Goal: Obtain resource: Download file/media

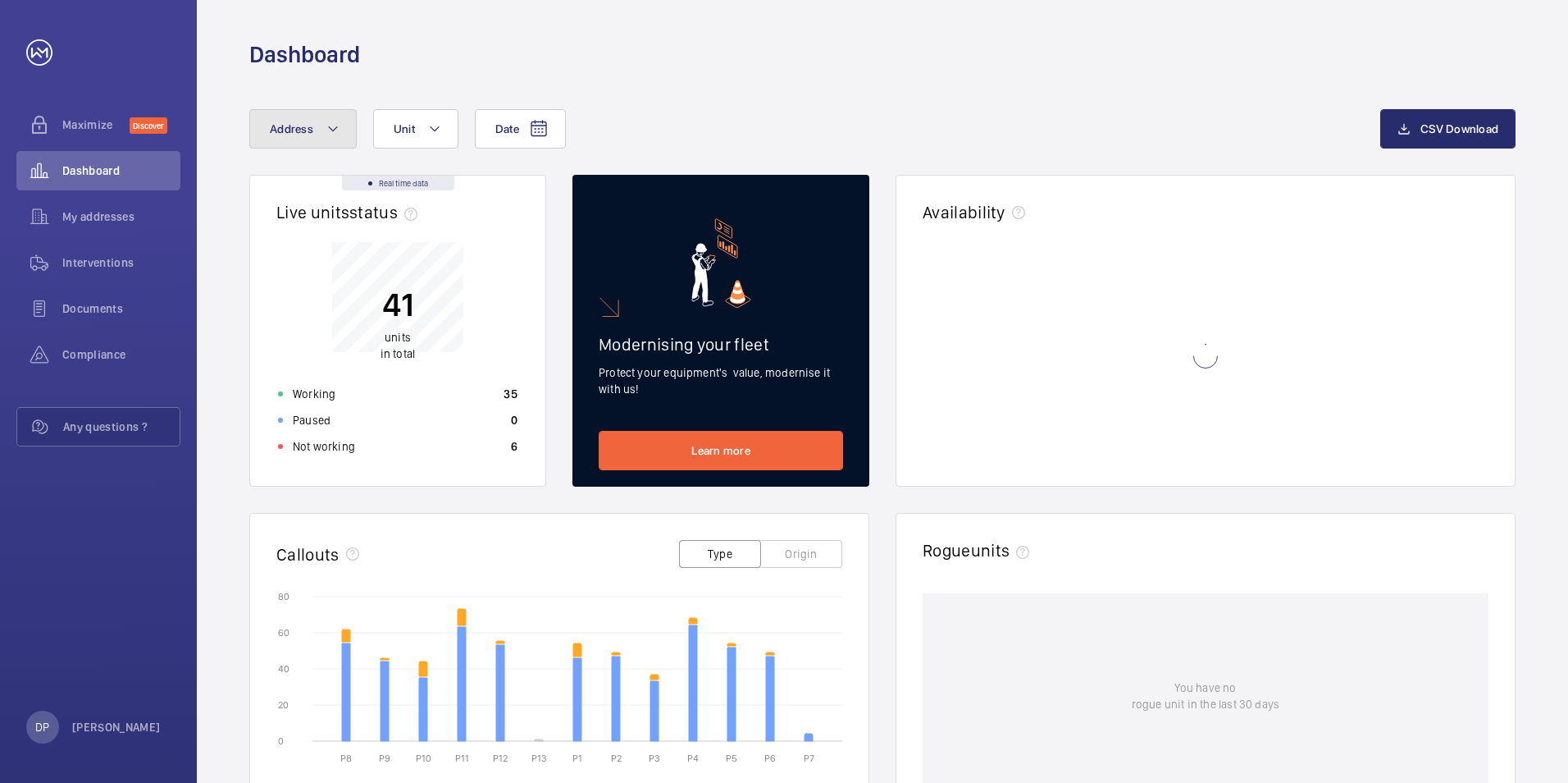
click at [315, 128] on button "Address" at bounding box center [302, 128] width 107 height 39
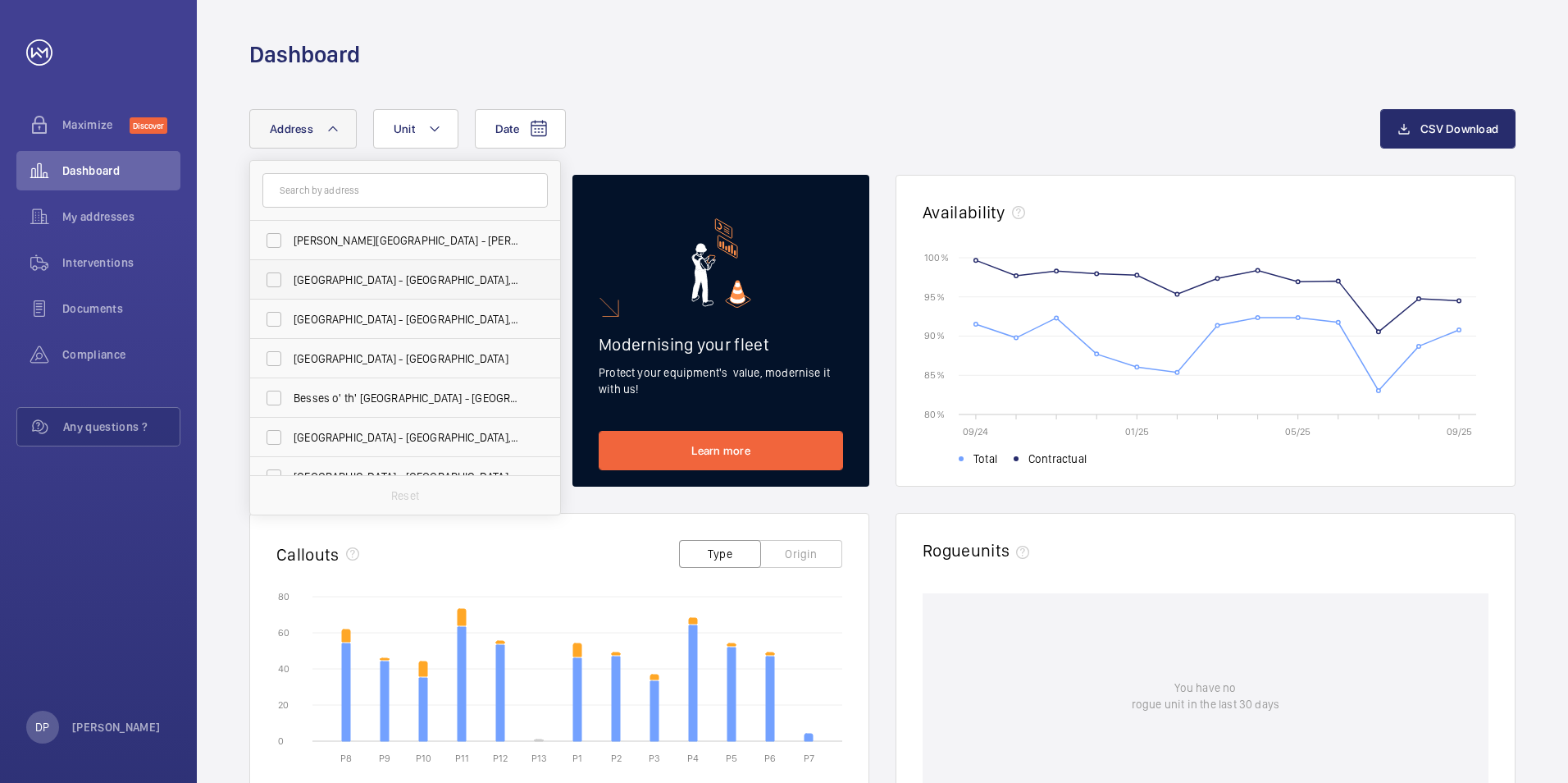
click at [342, 280] on span "[GEOGRAPHIC_DATA] - [GEOGRAPHIC_DATA],, [GEOGRAPHIC_DATA]" at bounding box center [406, 280] width 225 height 17
click at [290, 280] on input "[GEOGRAPHIC_DATA] - [GEOGRAPHIC_DATA],, [GEOGRAPHIC_DATA]" at bounding box center [274, 279] width 33 height 33
checkbox input "true"
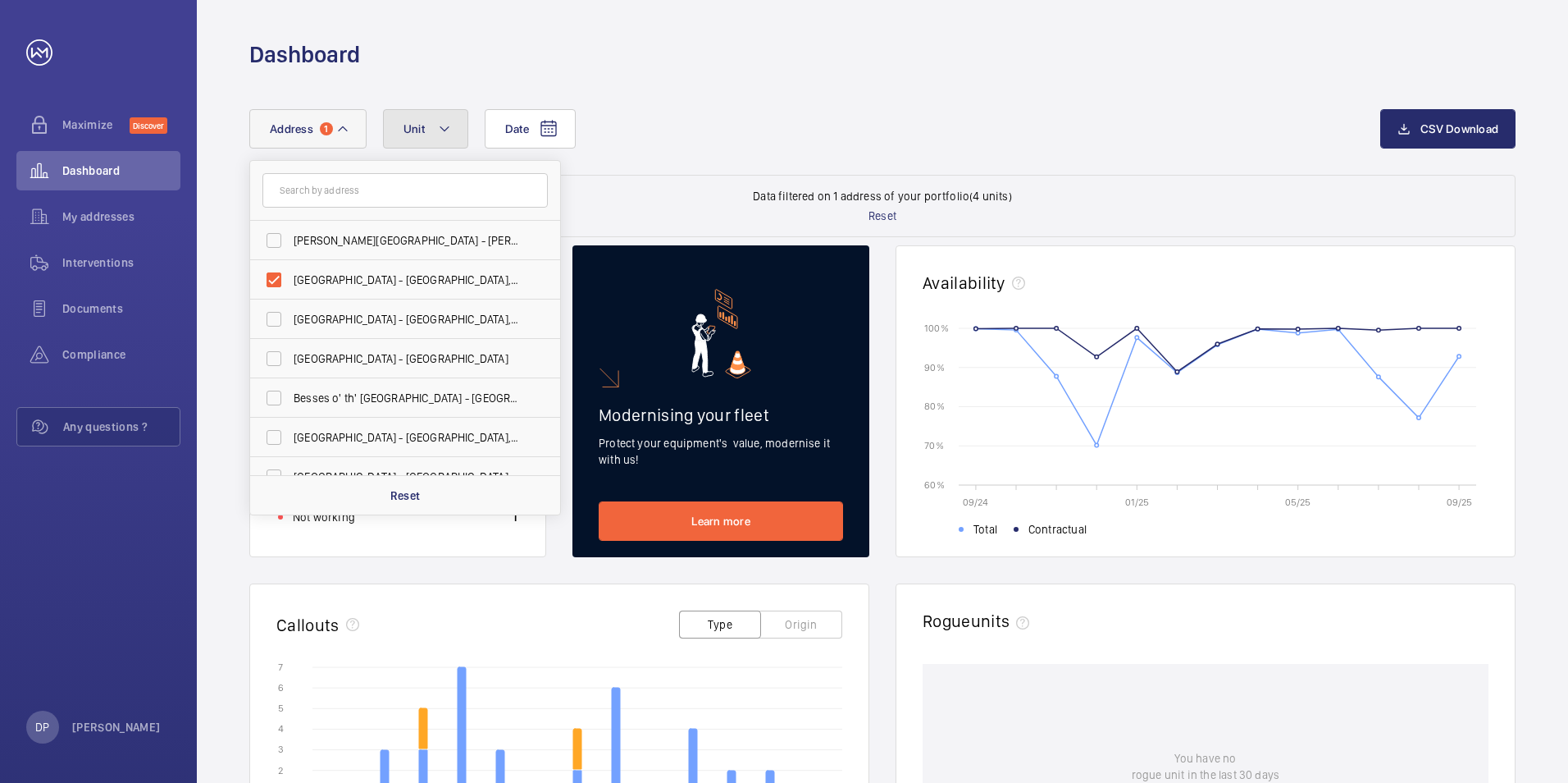
click at [445, 130] on mat-icon at bounding box center [445, 128] width 13 height 20
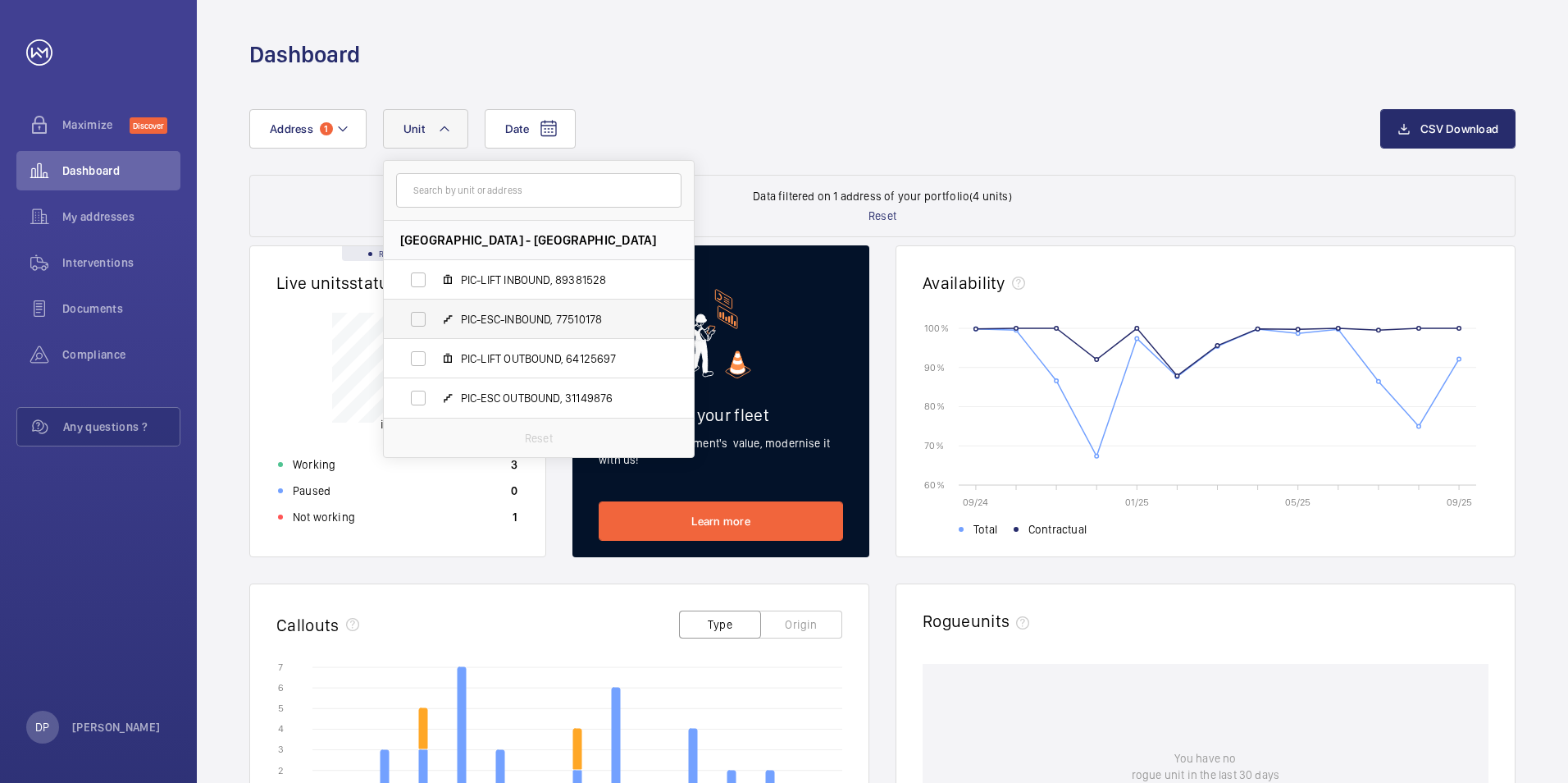
click at [508, 320] on span "PIC-ESC-INBOUND, 77510178" at bounding box center [556, 319] width 190 height 17
click at [435, 320] on input "PIC-ESC-INBOUND, 77510178" at bounding box center [418, 318] width 33 height 33
checkbox input "true"
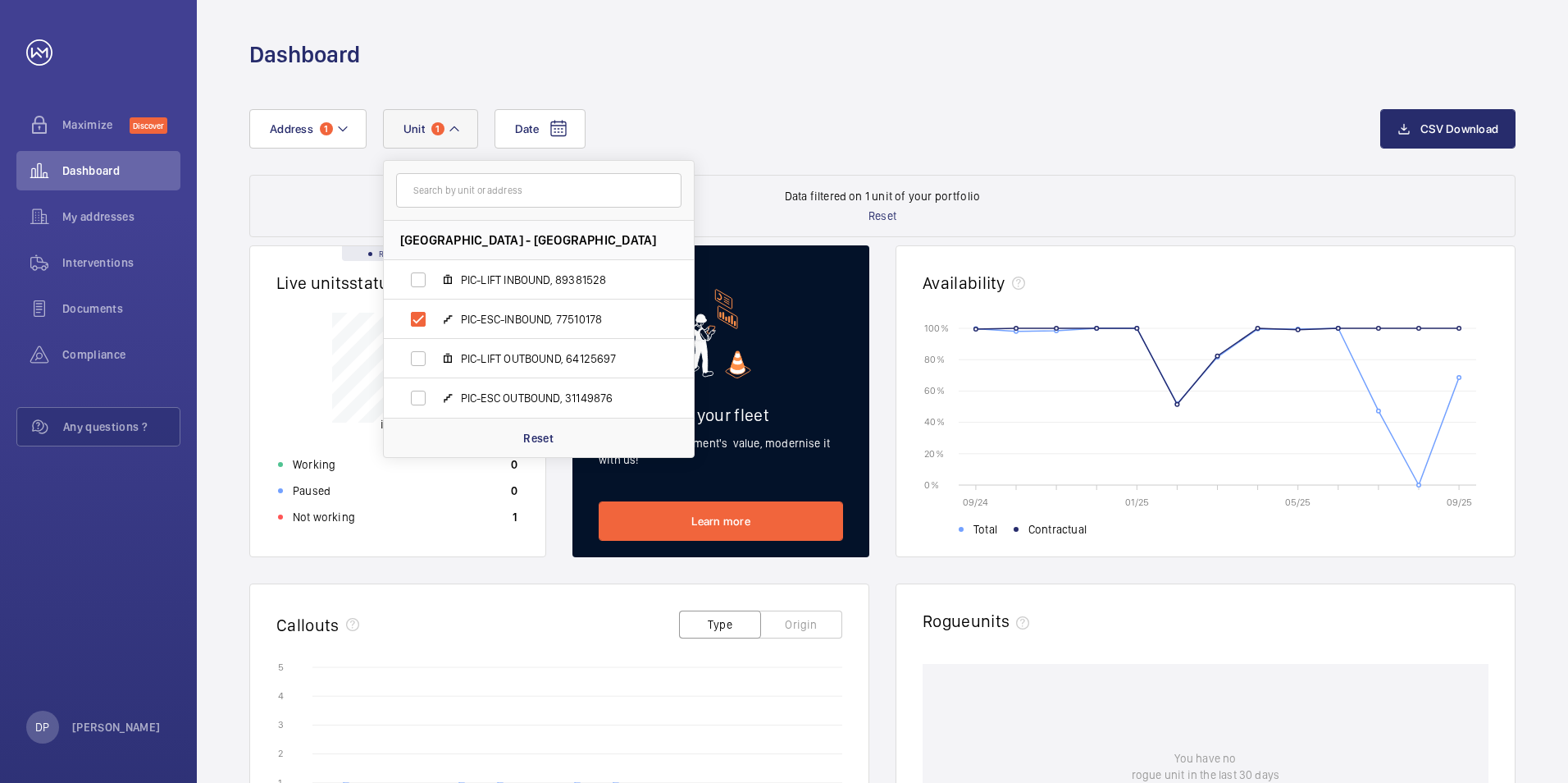
click at [790, 91] on div "Date Address 1 [GEOGRAPHIC_DATA] - [GEOGRAPHIC_DATA] PIC-LIFT INBOUND, 89381528…" at bounding box center [881, 671] width 1371 height 1203
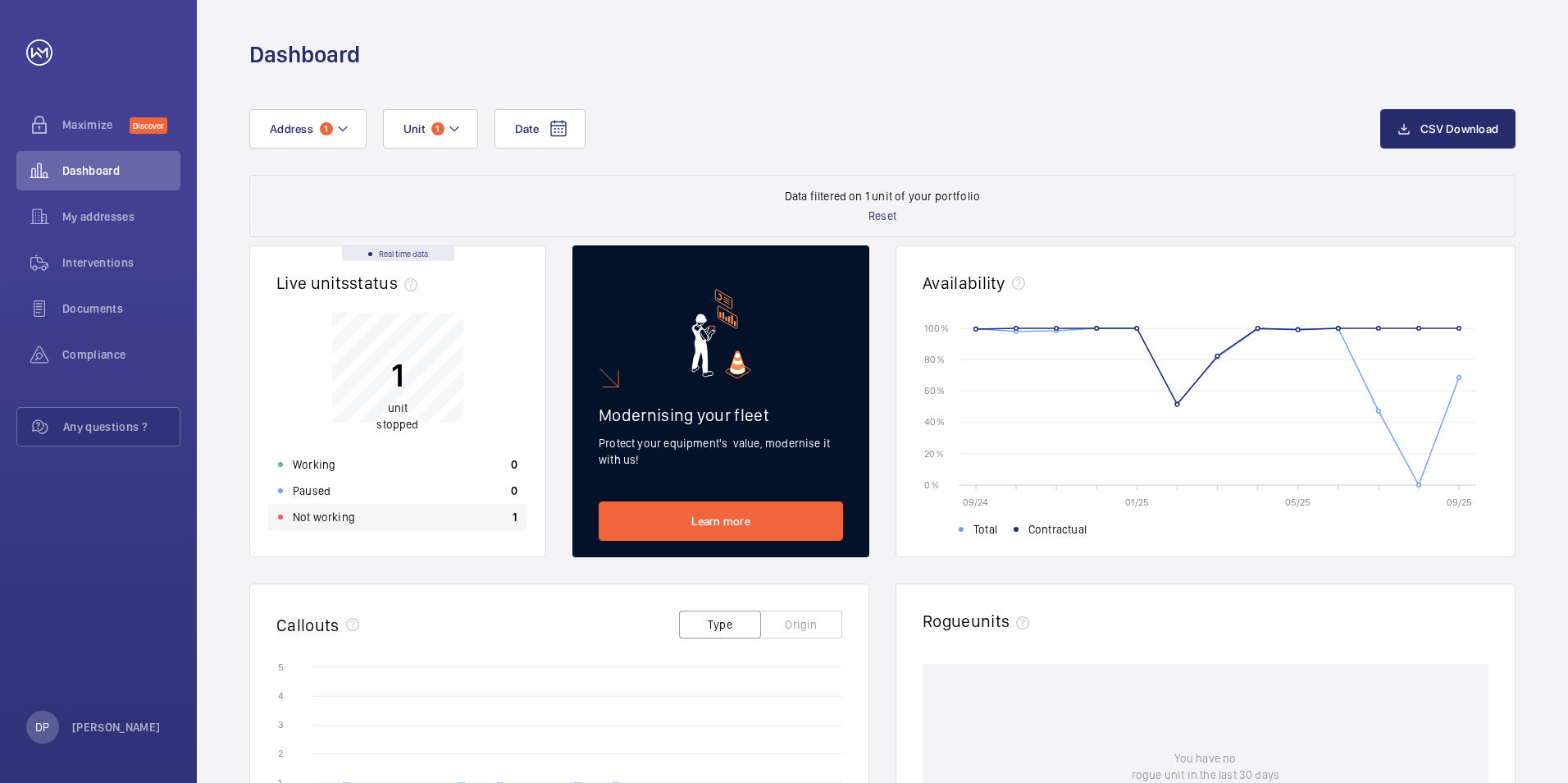
click at [350, 514] on p "Not working" at bounding box center [324, 517] width 62 height 17
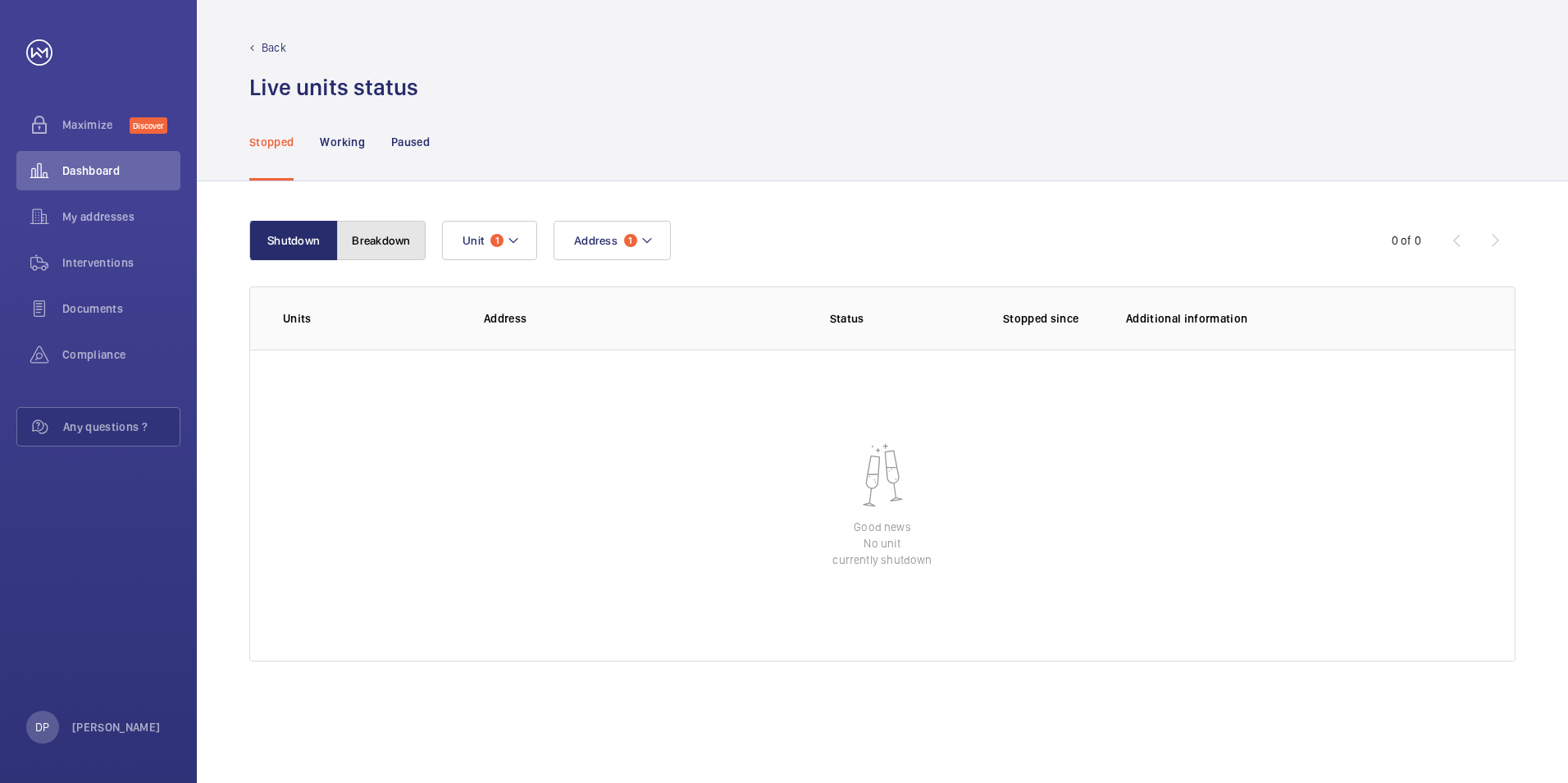
click at [409, 250] on button "Breakdown" at bounding box center [381, 240] width 88 height 39
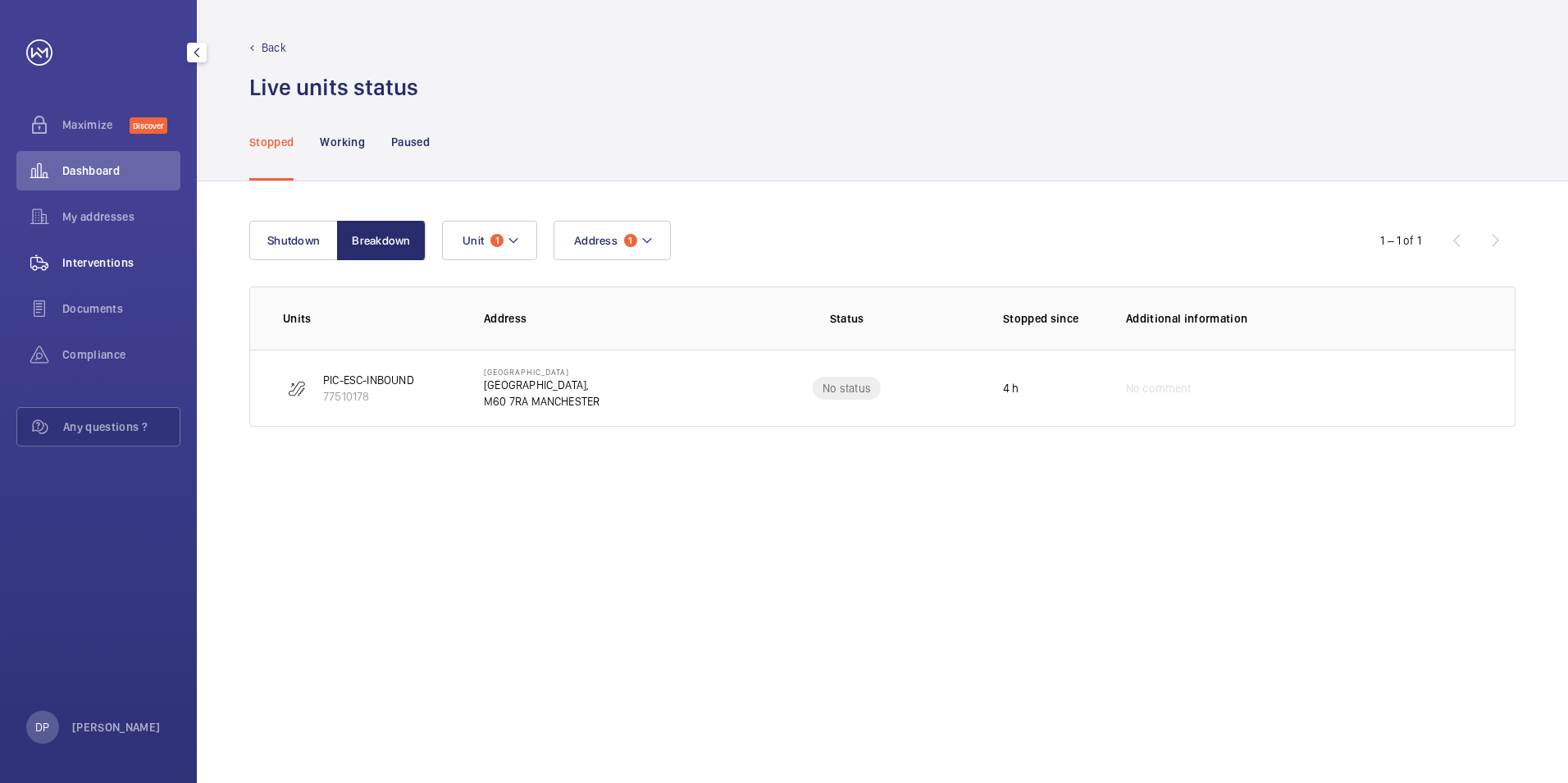
click at [89, 265] on span "Interventions" at bounding box center [121, 263] width 118 height 17
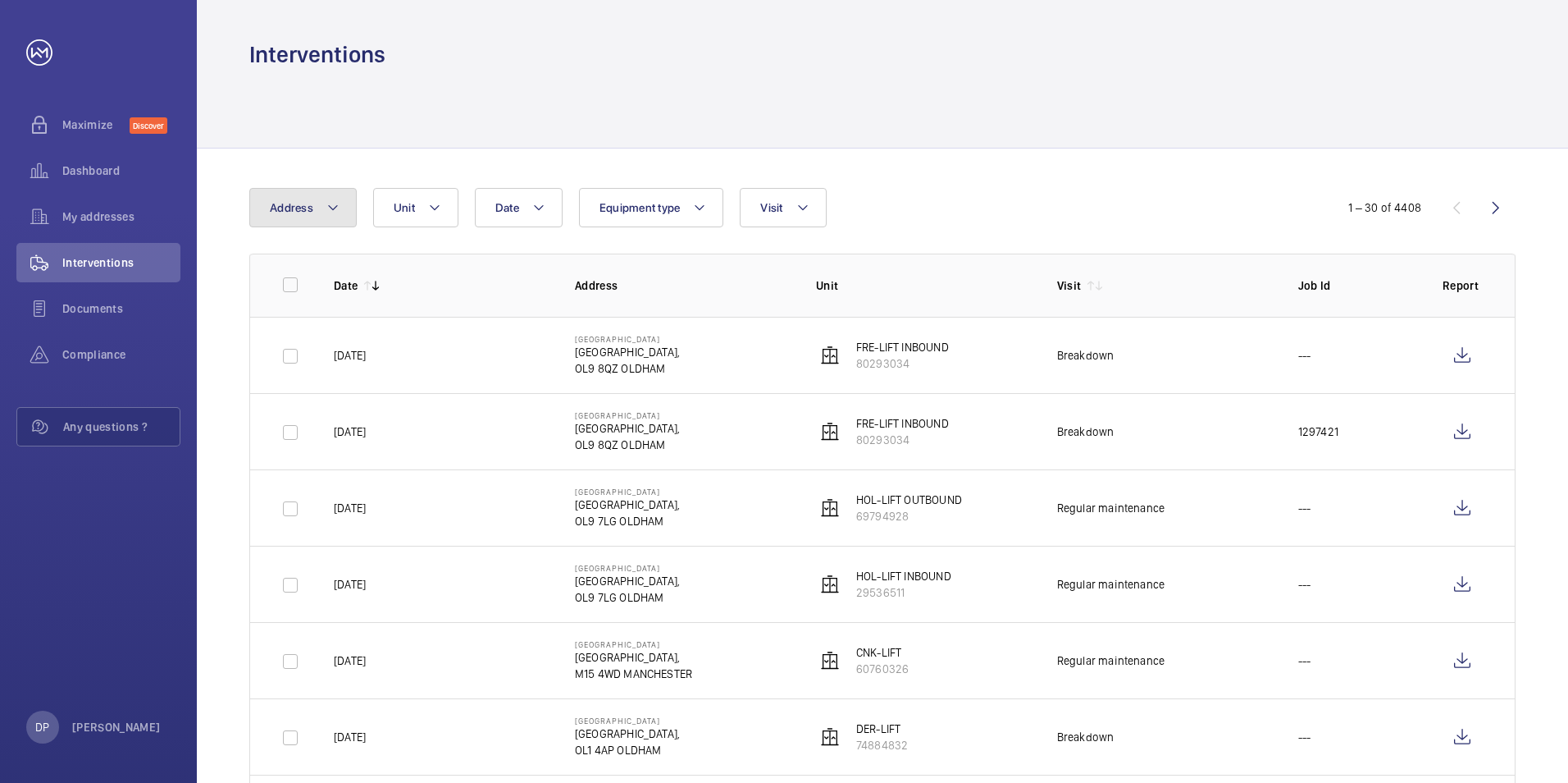
click at [308, 208] on span "Address" at bounding box center [291, 208] width 44 height 13
type input "picc"
click at [340, 321] on span "Picc adilly Railway Station - [GEOGRAPHIC_DATA],, [GEOGRAPHIC_DATA]" at bounding box center [406, 319] width 225 height 17
click at [290, 321] on input "Picc adilly Railway Station - [GEOGRAPHIC_DATA],, [GEOGRAPHIC_DATA]" at bounding box center [274, 318] width 33 height 33
checkbox input "true"
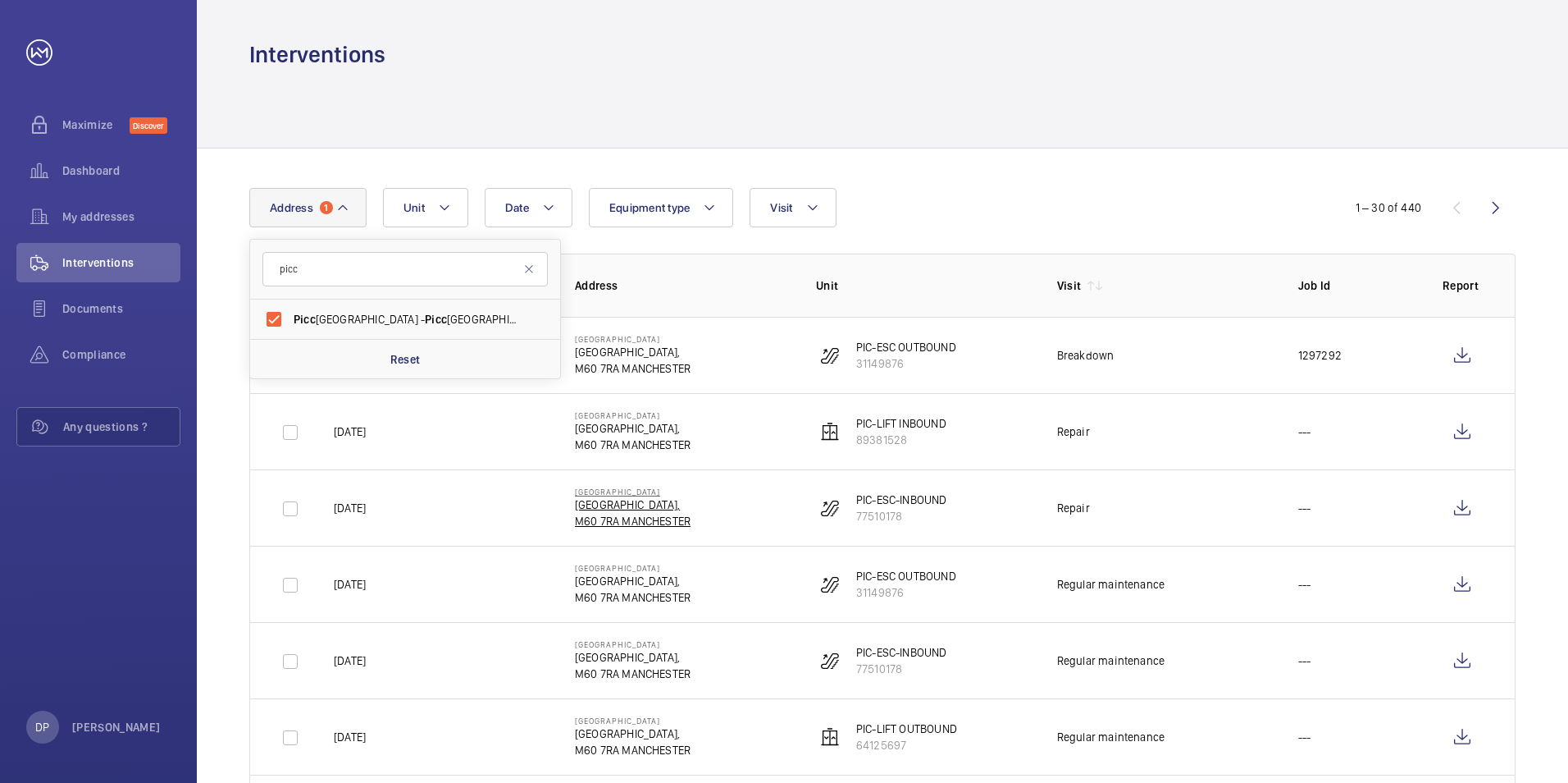
click at [645, 505] on p "[GEOGRAPHIC_DATA]," at bounding box center [633, 505] width 115 height 17
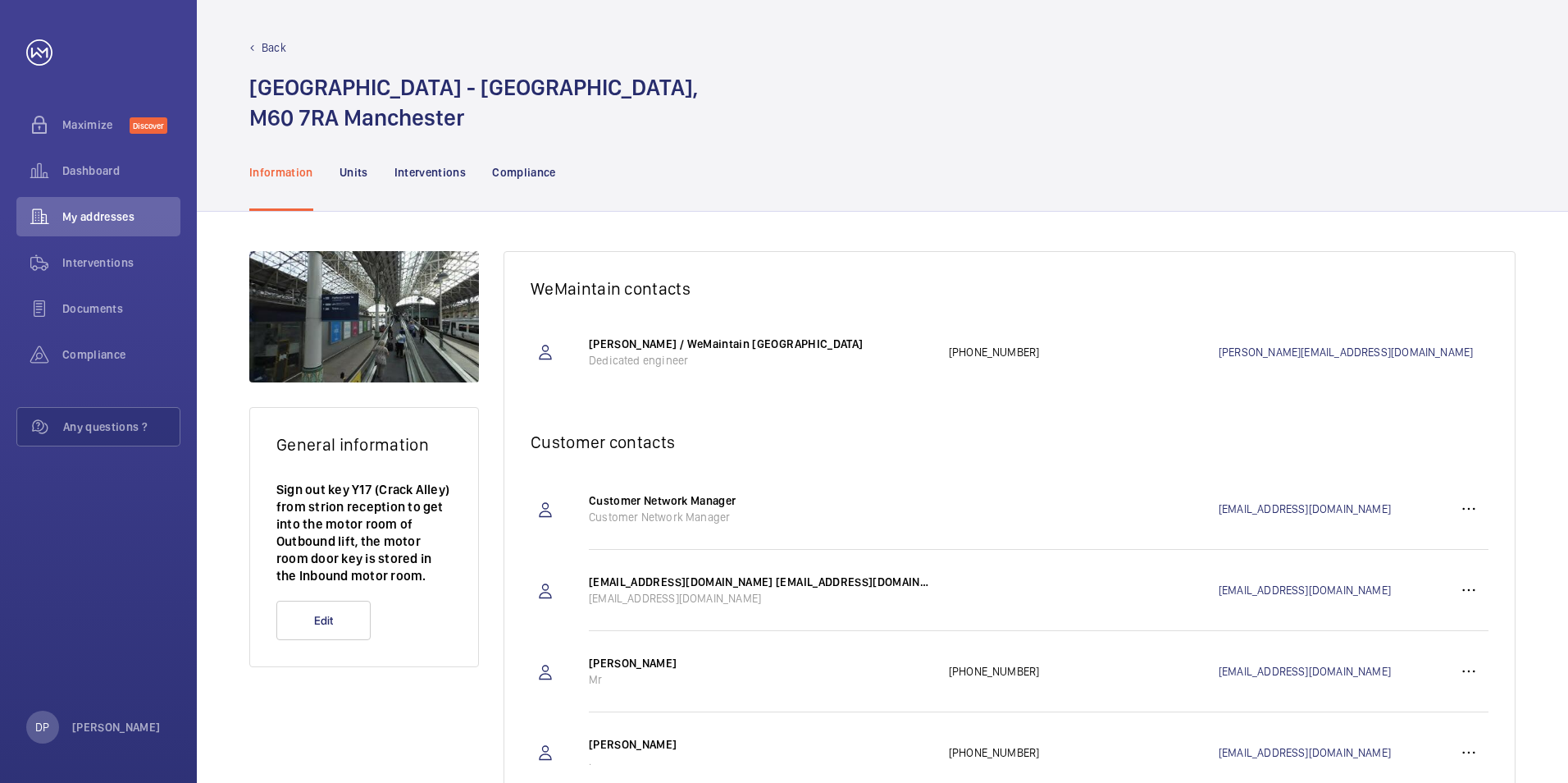
click at [264, 46] on p "Back" at bounding box center [274, 47] width 24 height 17
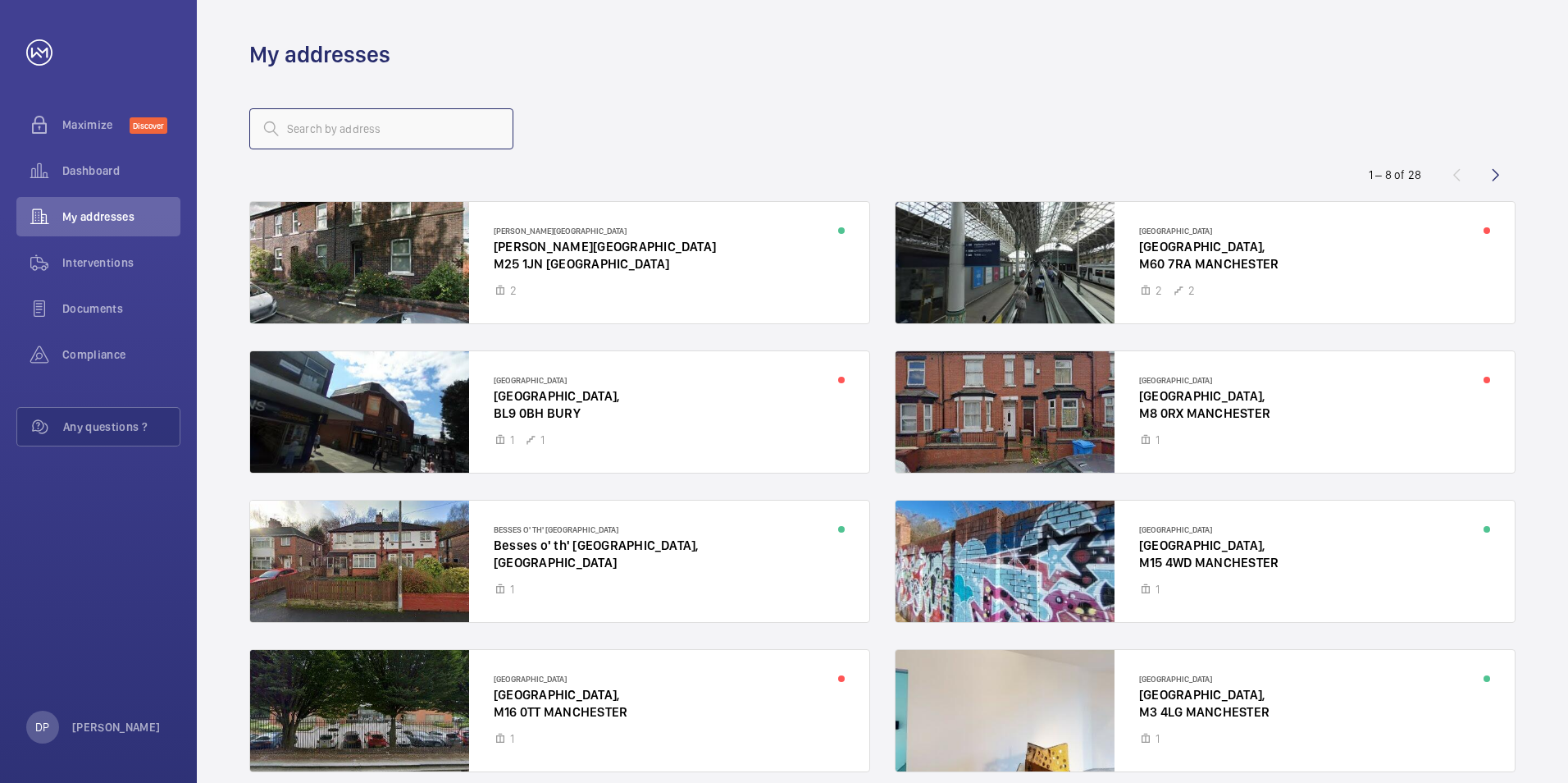
click at [383, 121] on input "text" at bounding box center [382, 128] width 264 height 41
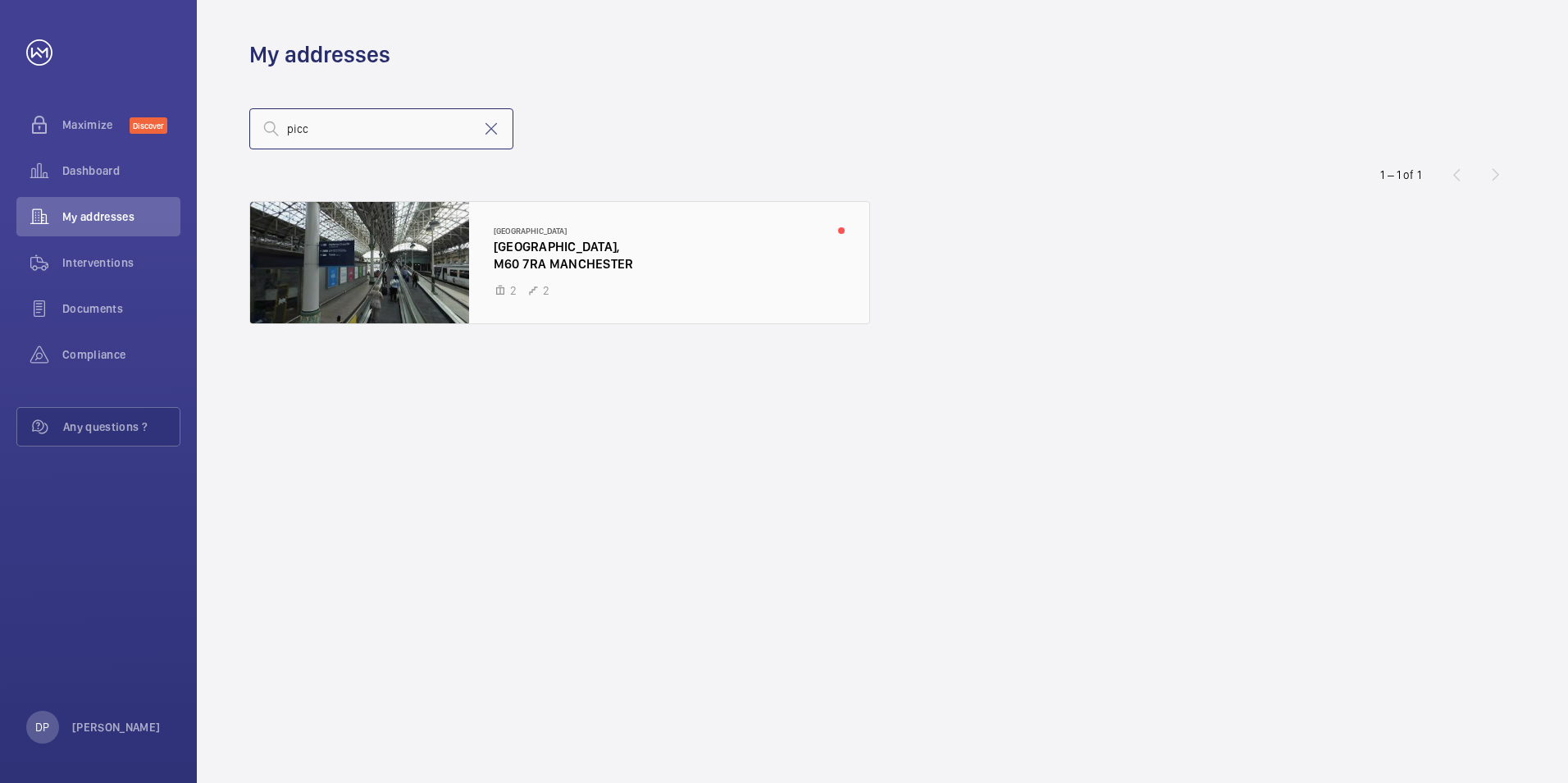
type input "picc"
click at [387, 281] on div at bounding box center [559, 263] width 619 height 121
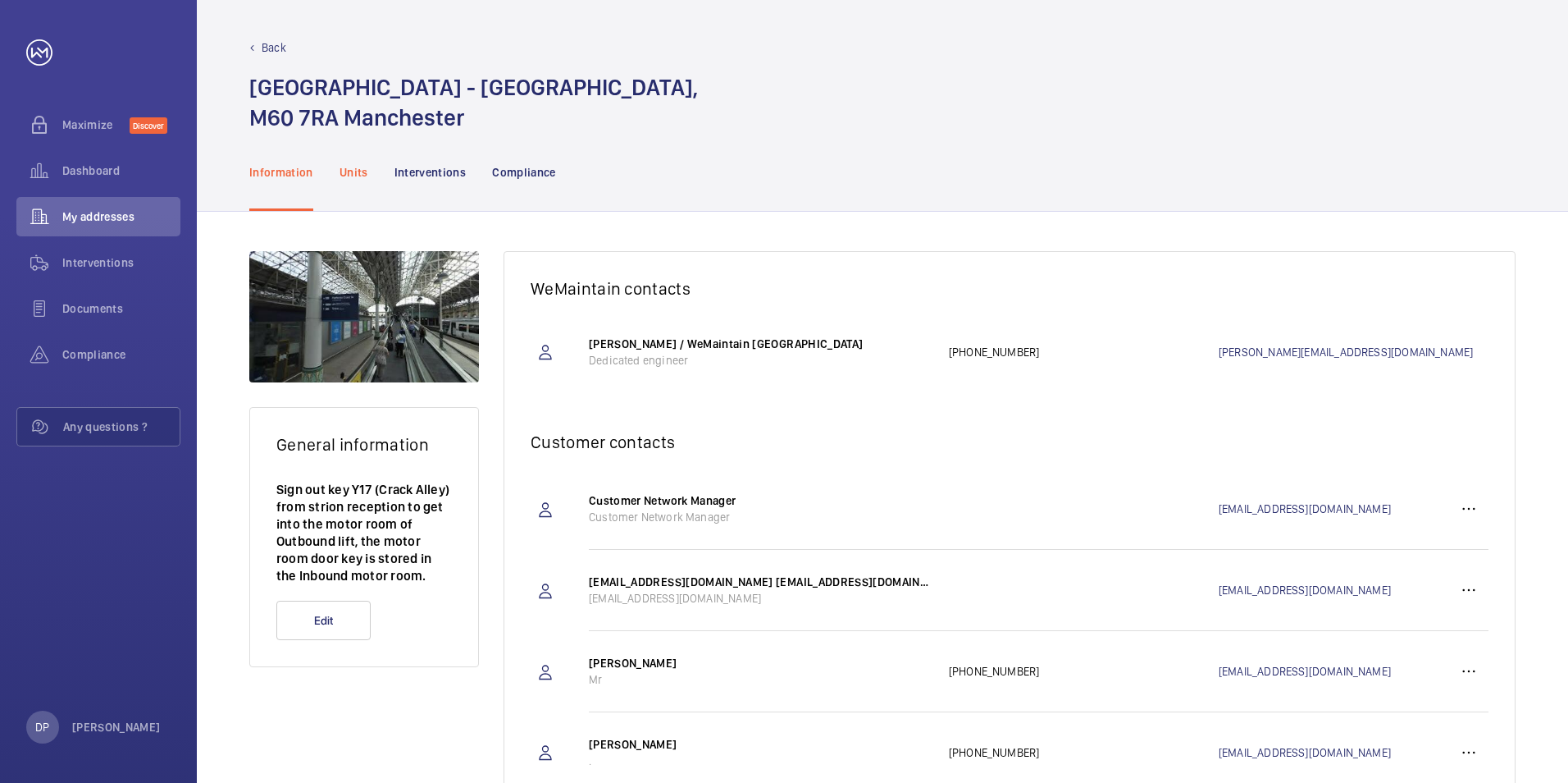
click at [357, 169] on p "Units" at bounding box center [354, 172] width 29 height 17
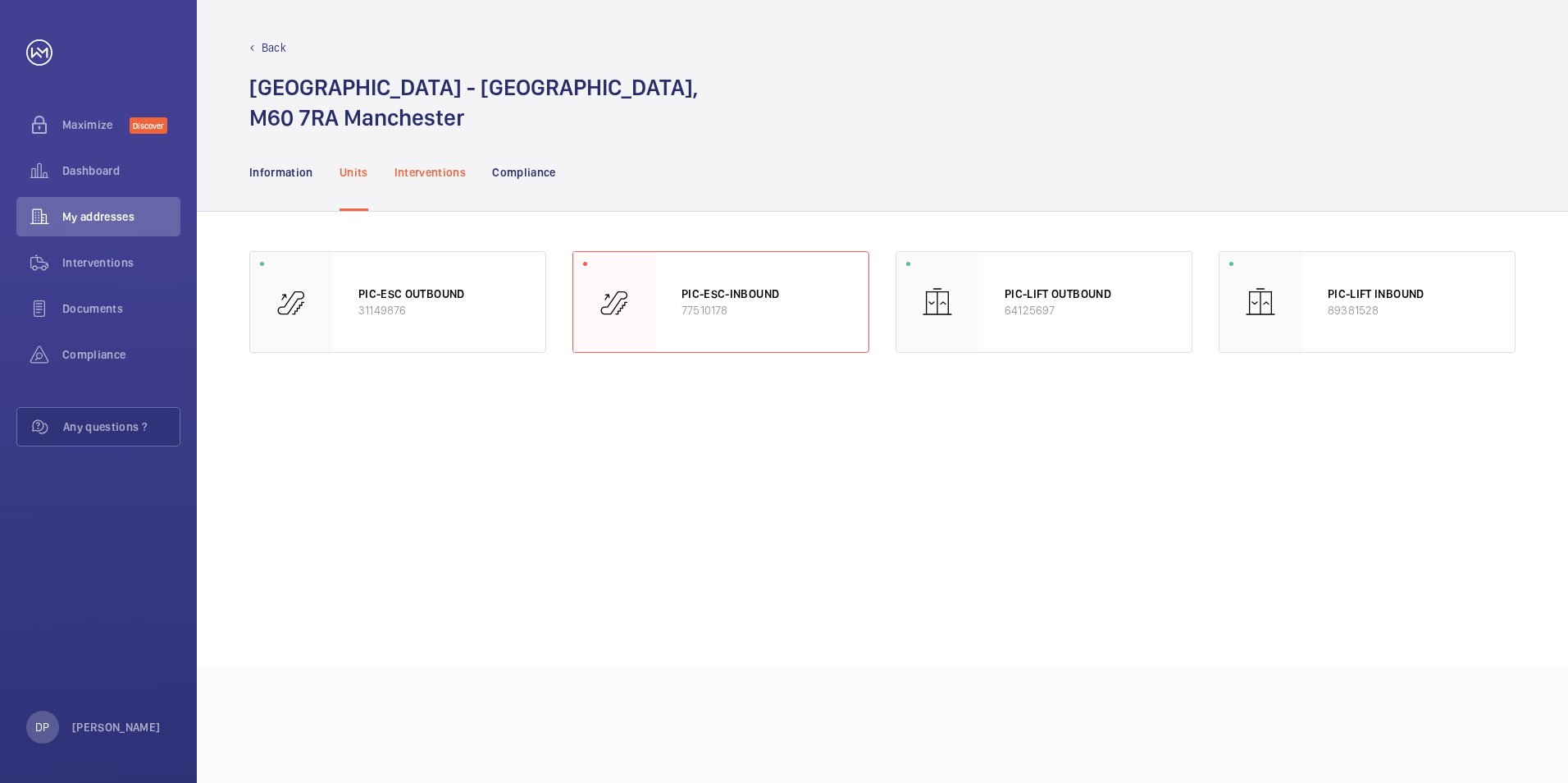
click at [438, 169] on p "Interventions" at bounding box center [431, 172] width 73 height 17
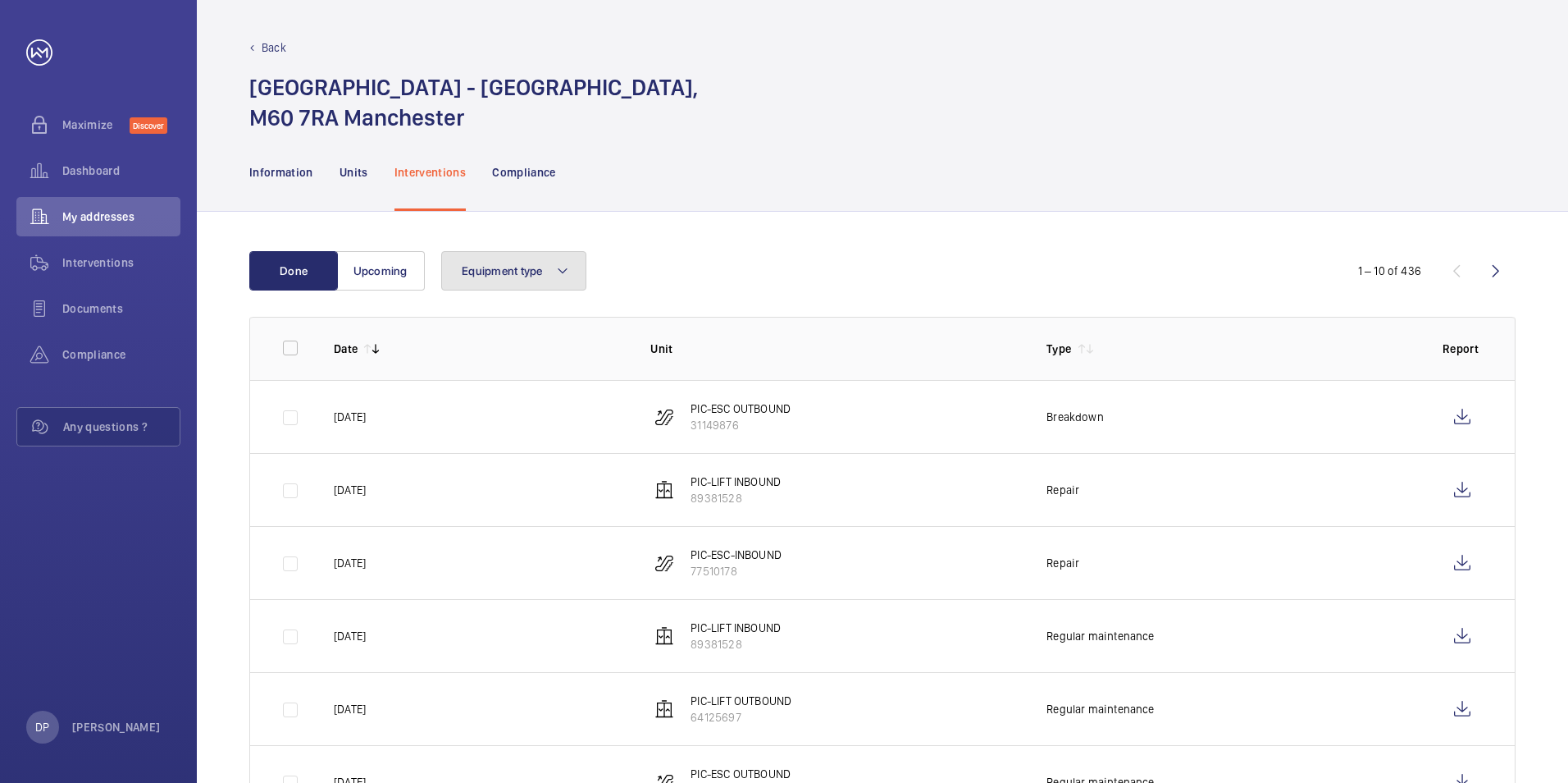
click at [530, 268] on span "Equipment type" at bounding box center [502, 271] width 81 height 13
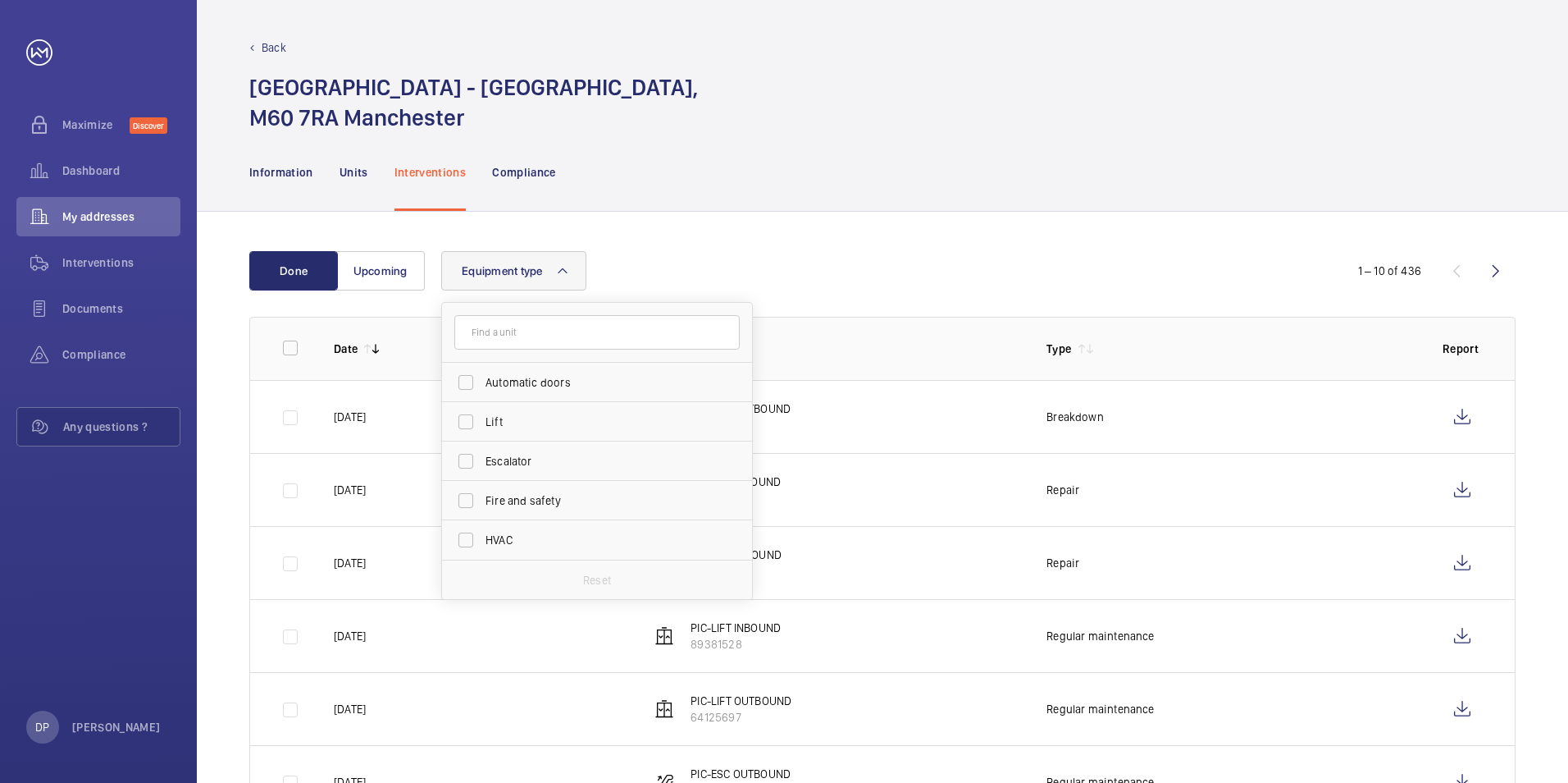
click at [539, 277] on button "Equipment type" at bounding box center [514, 271] width 145 height 39
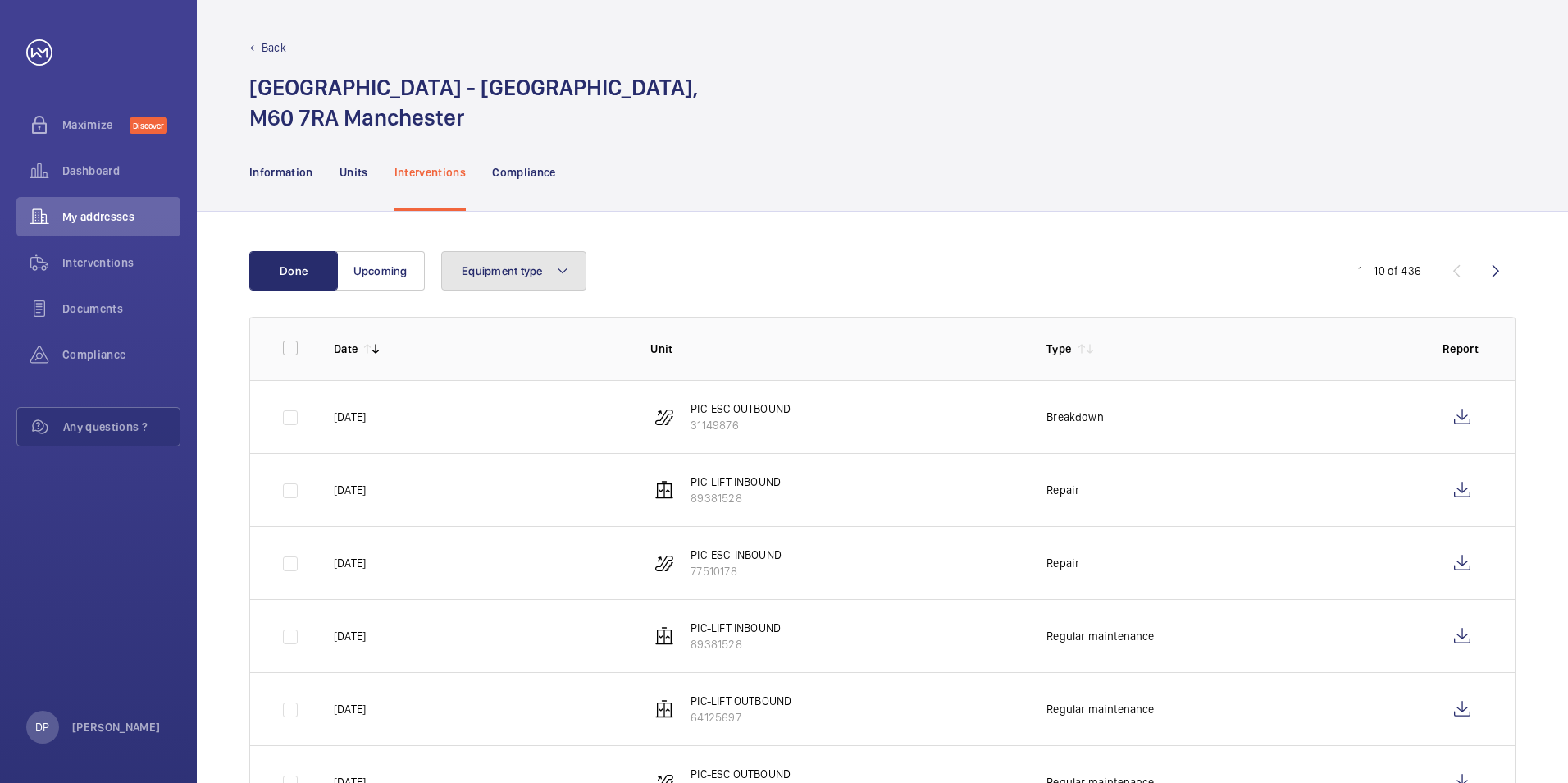
click at [570, 278] on button "Equipment type" at bounding box center [514, 271] width 145 height 39
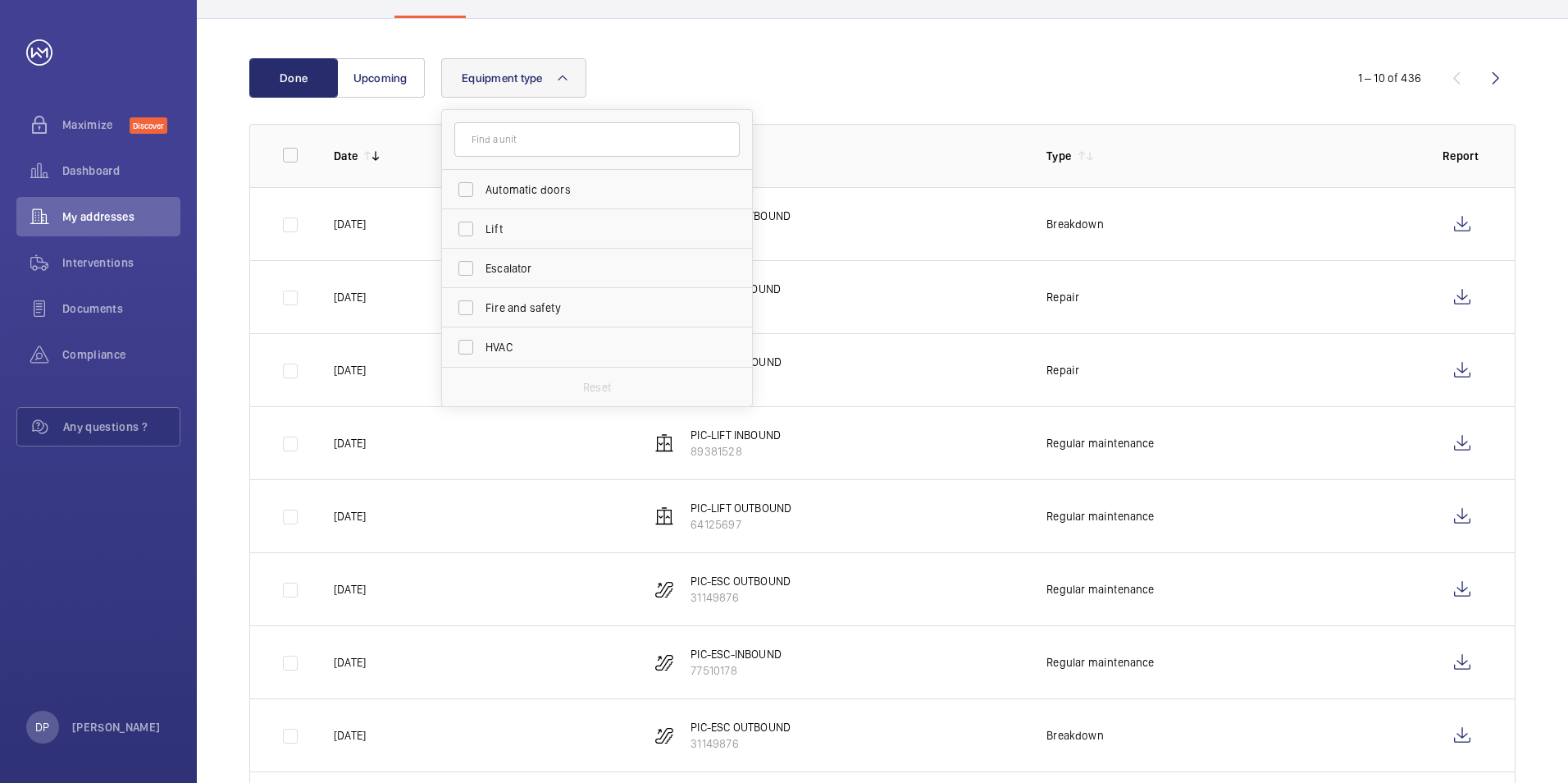
scroll to position [164, 0]
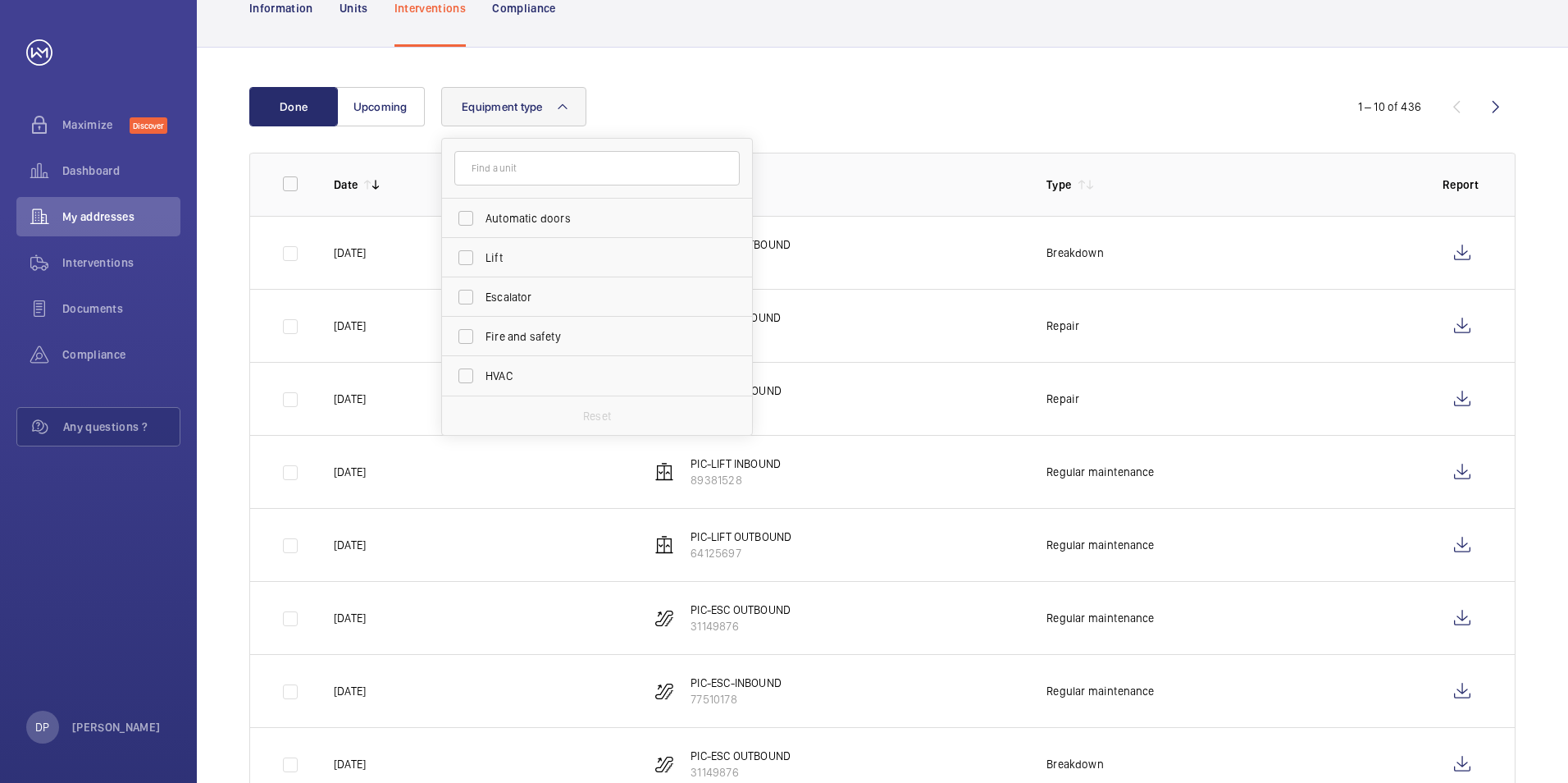
click at [678, 93] on div "Equipment type Automatic doors Lift Escalator Fire and safety HVAC Reset" at bounding box center [879, 106] width 878 height 39
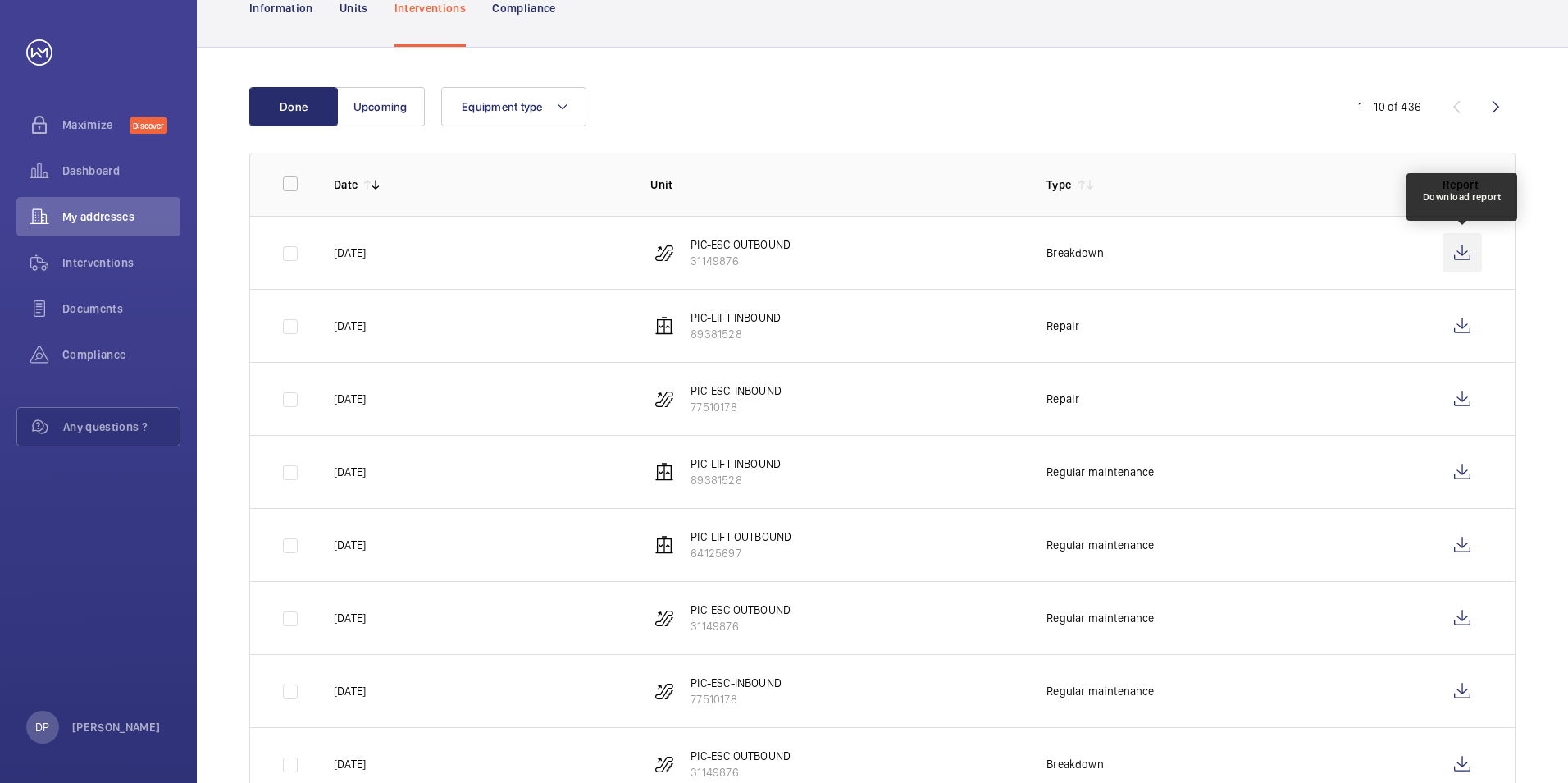
click at [1467, 249] on wm-front-icon-button at bounding box center [1462, 252] width 39 height 39
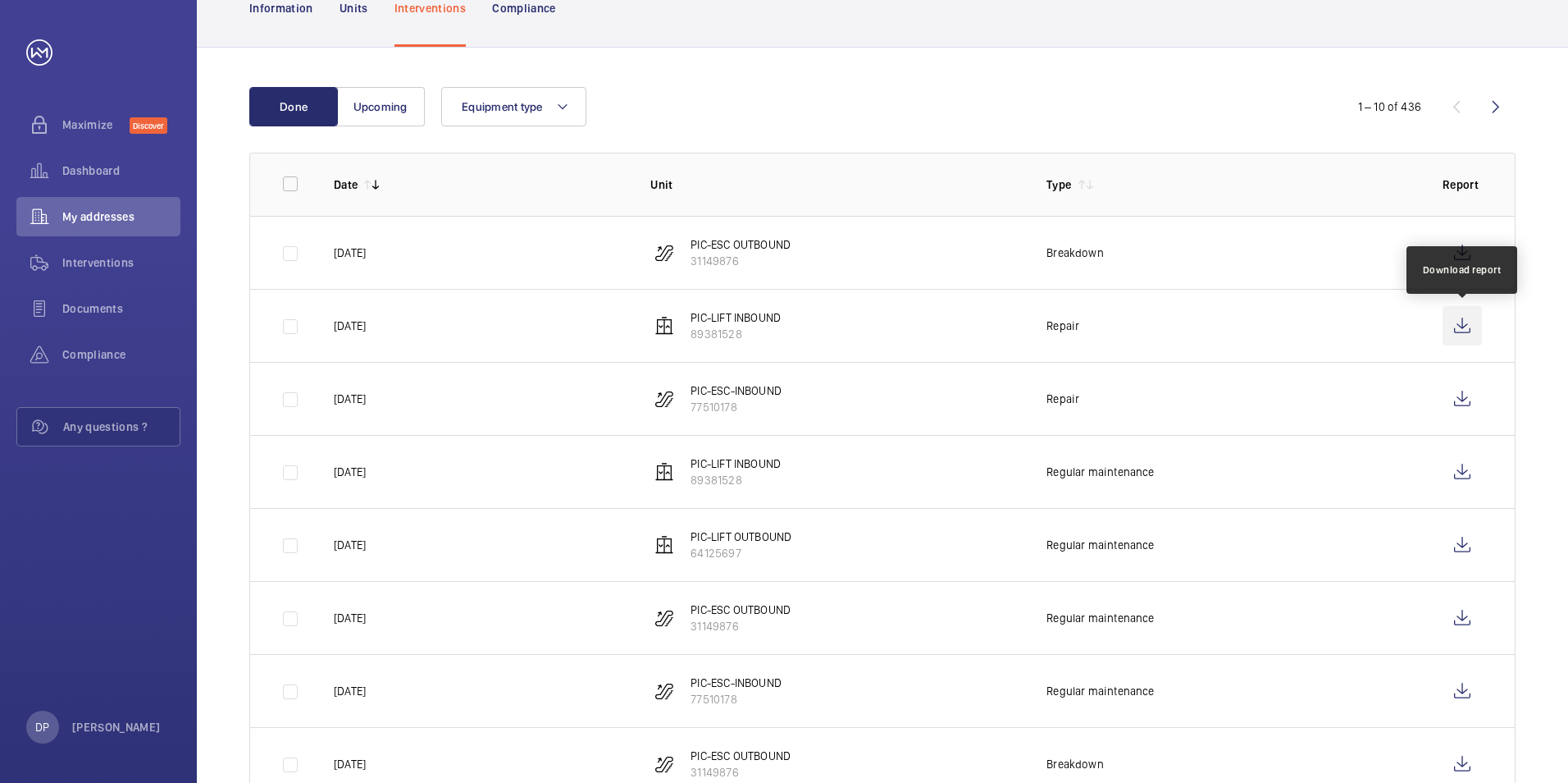
click at [1460, 325] on wm-front-icon-button at bounding box center [1462, 326] width 39 height 39
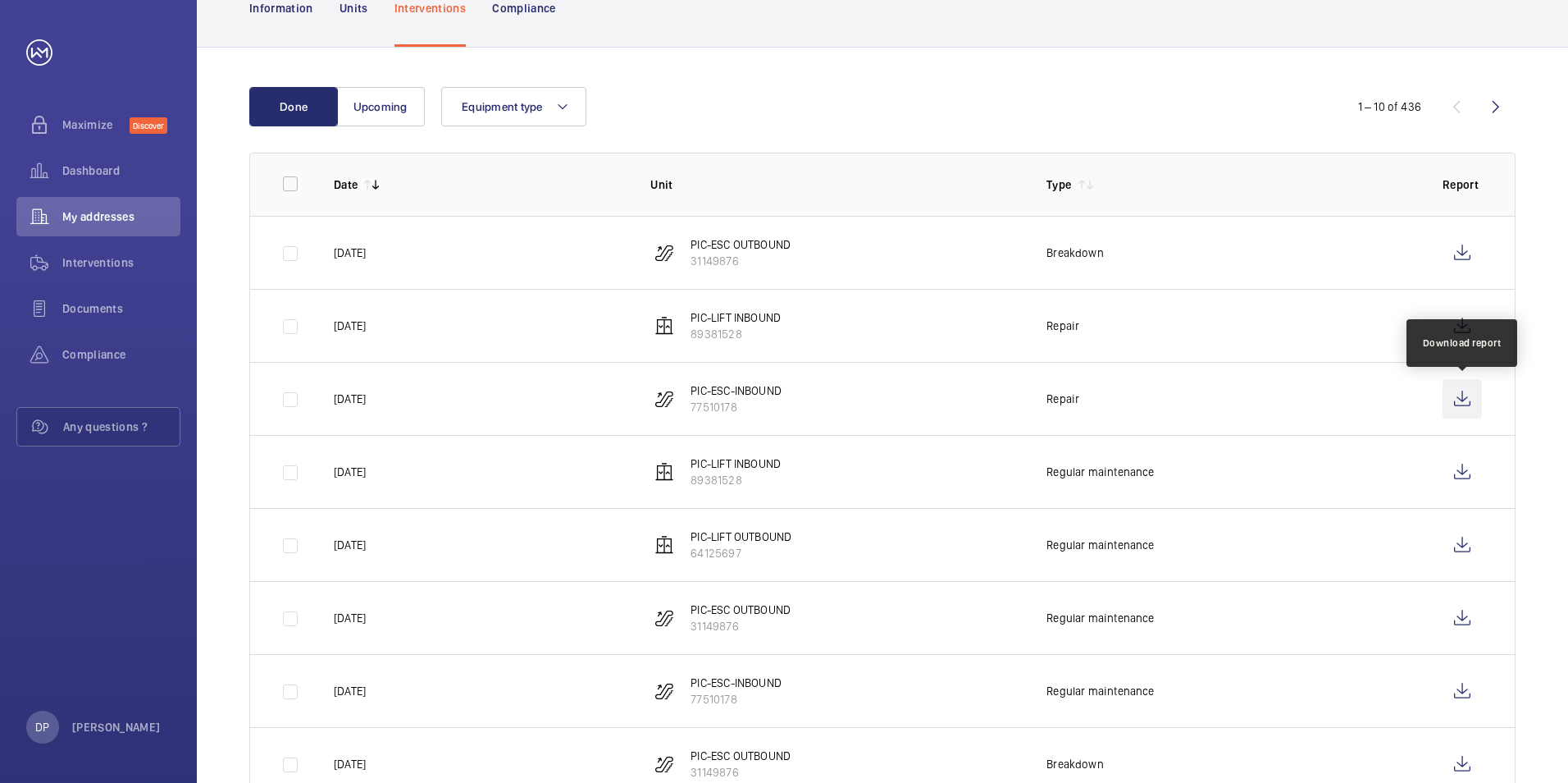
click at [1462, 394] on wm-front-icon-button at bounding box center [1462, 398] width 39 height 39
click at [109, 223] on span "My addresses" at bounding box center [121, 217] width 118 height 17
click at [91, 169] on span "Dashboard" at bounding box center [121, 170] width 118 height 17
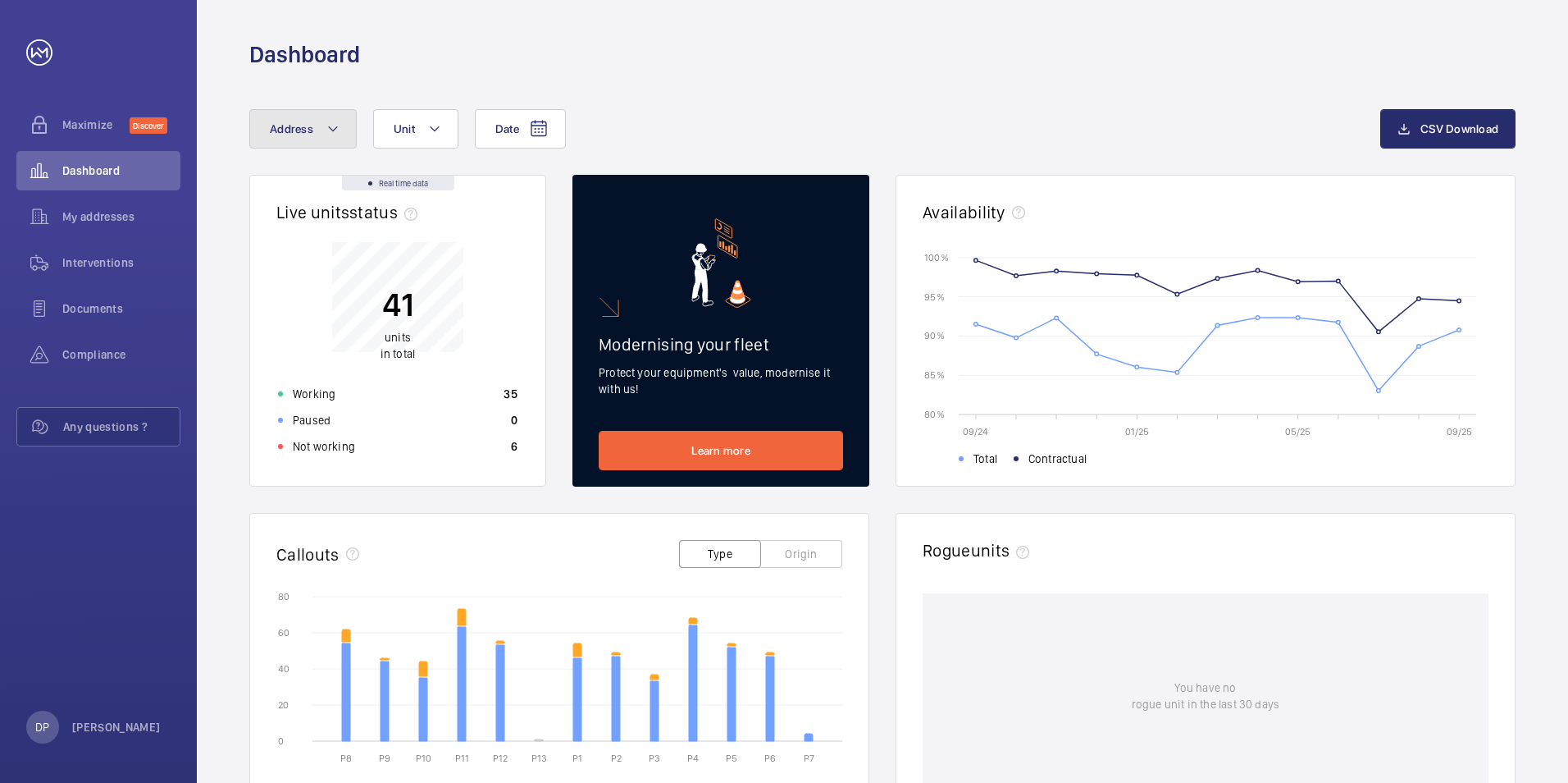
click at [335, 138] on mat-icon at bounding box center [333, 128] width 13 height 20
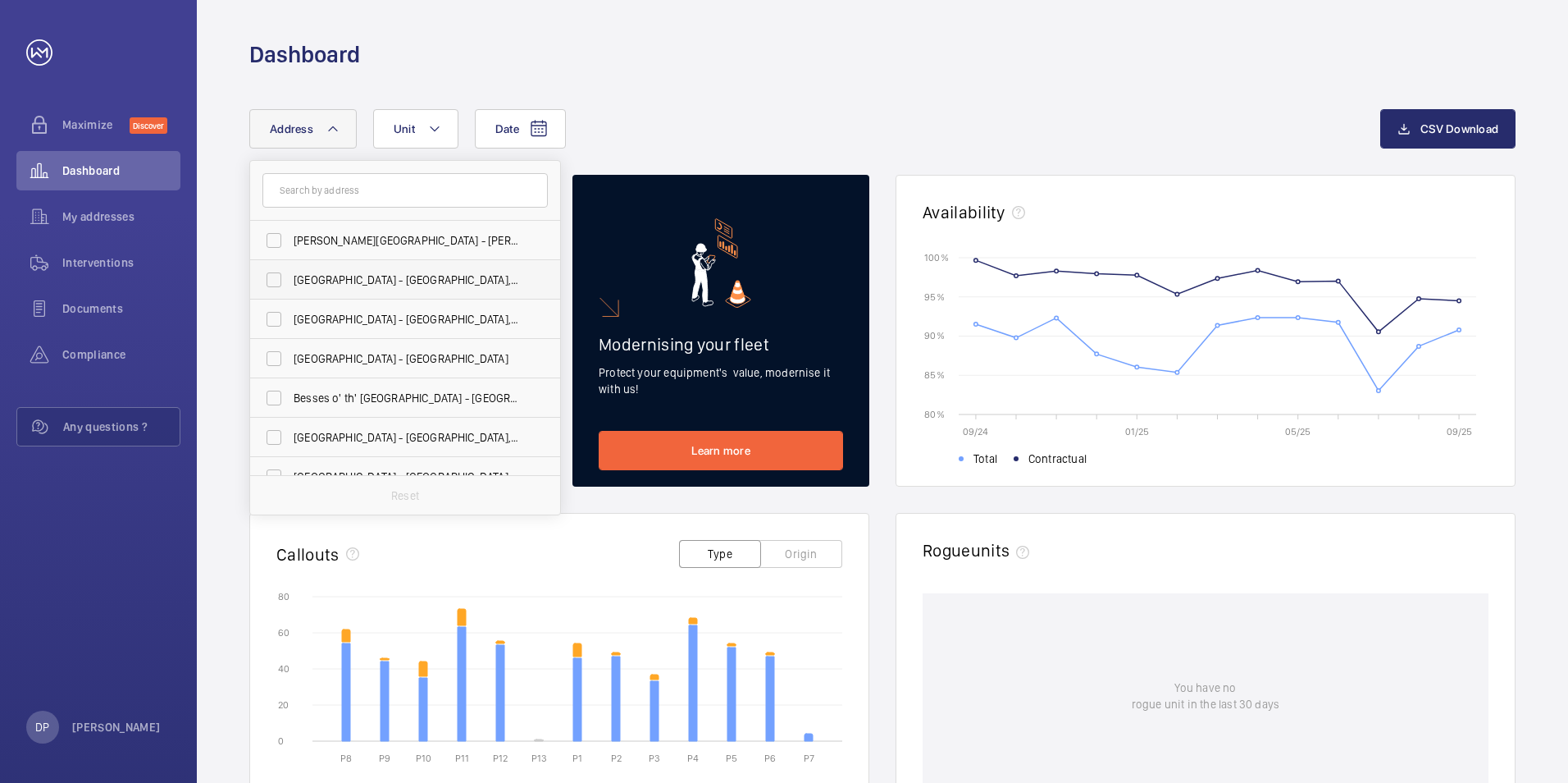
click at [365, 277] on span "[GEOGRAPHIC_DATA] - [GEOGRAPHIC_DATA],, [GEOGRAPHIC_DATA]" at bounding box center [406, 280] width 225 height 17
click at [290, 277] on input "[GEOGRAPHIC_DATA] - [GEOGRAPHIC_DATA],, [GEOGRAPHIC_DATA]" at bounding box center [274, 279] width 33 height 33
checkbox input "true"
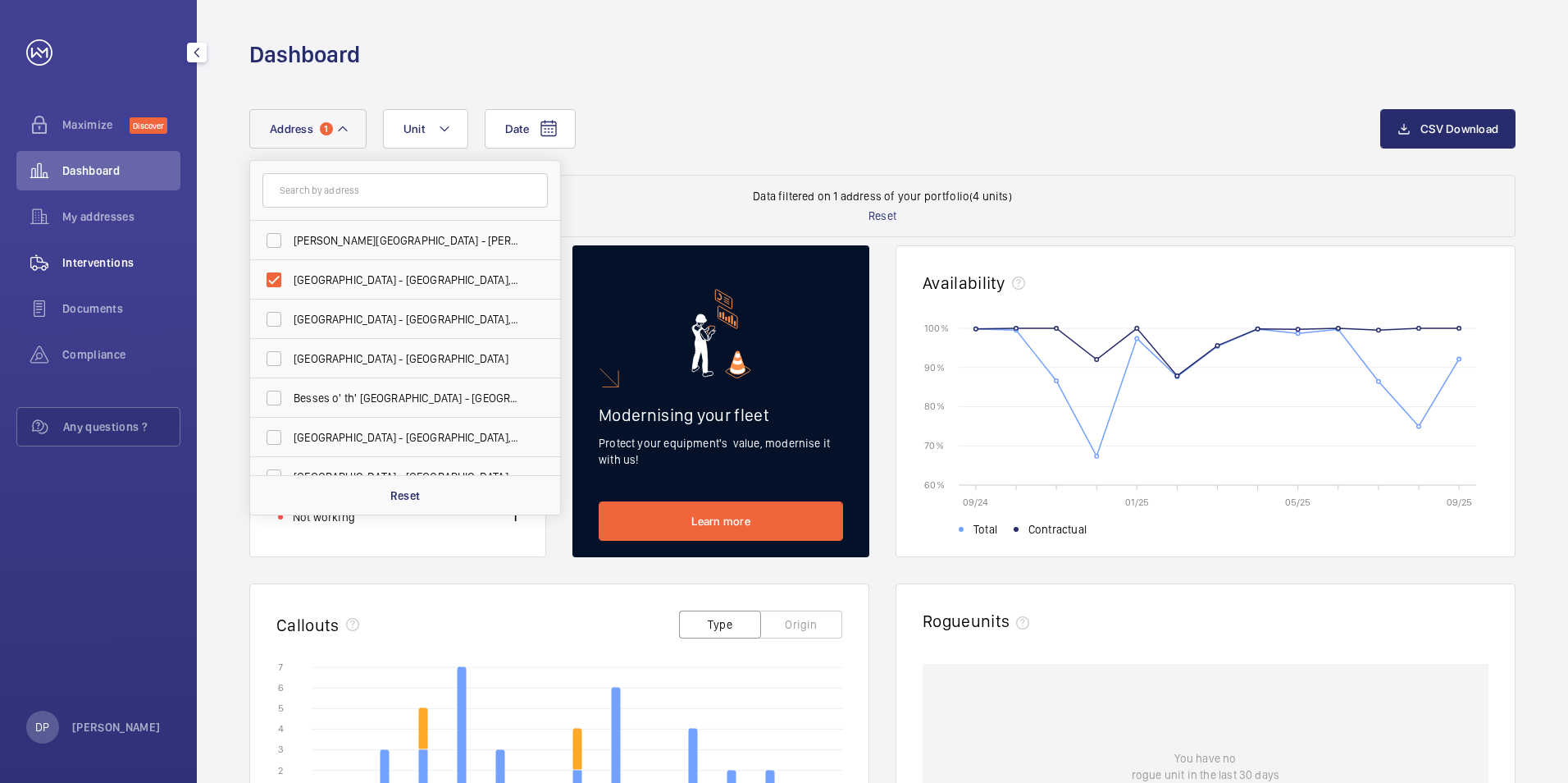
click at [102, 248] on div "Interventions" at bounding box center [99, 263] width 164 height 39
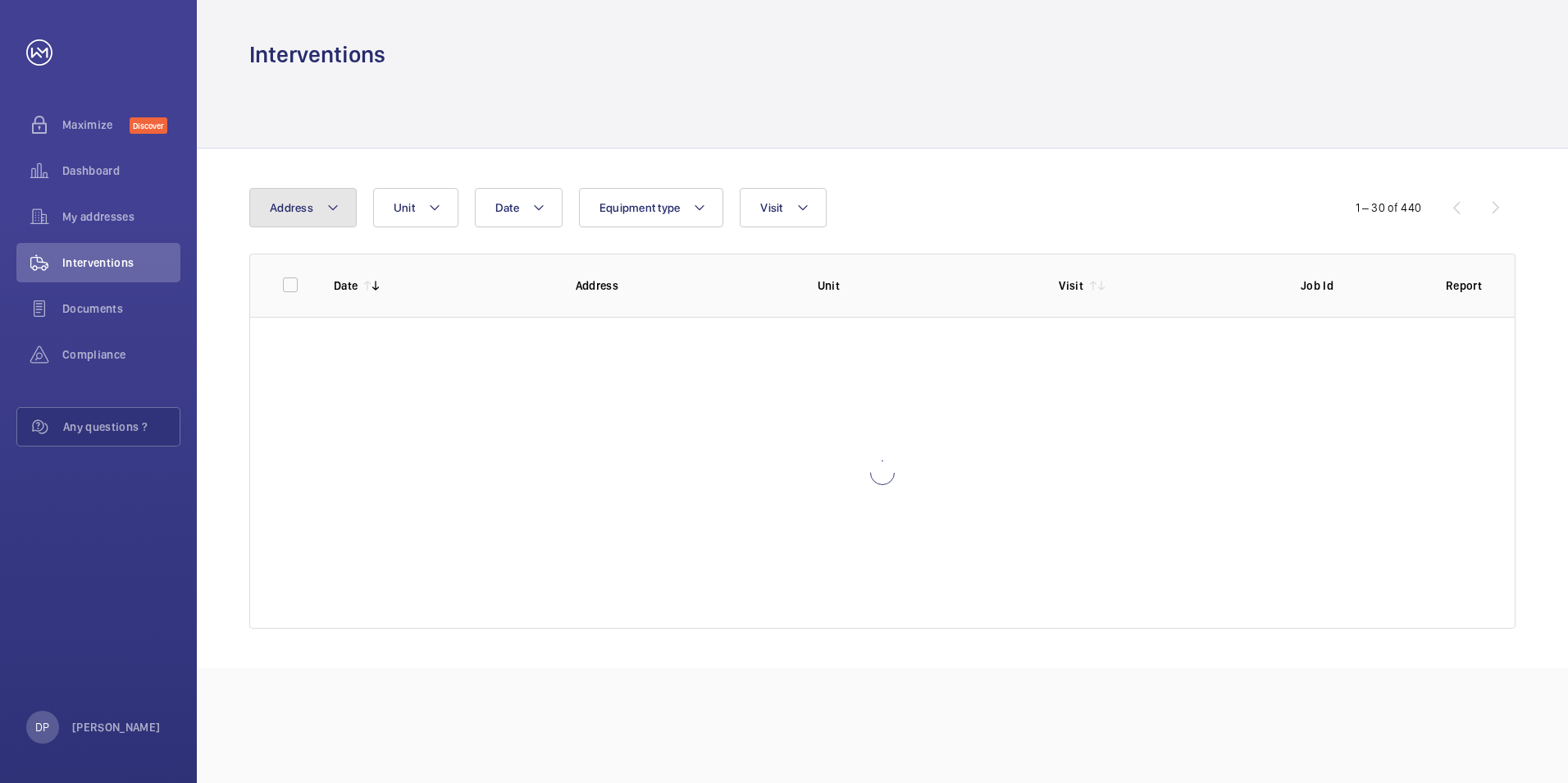
click at [301, 210] on span "Address" at bounding box center [291, 208] width 44 height 13
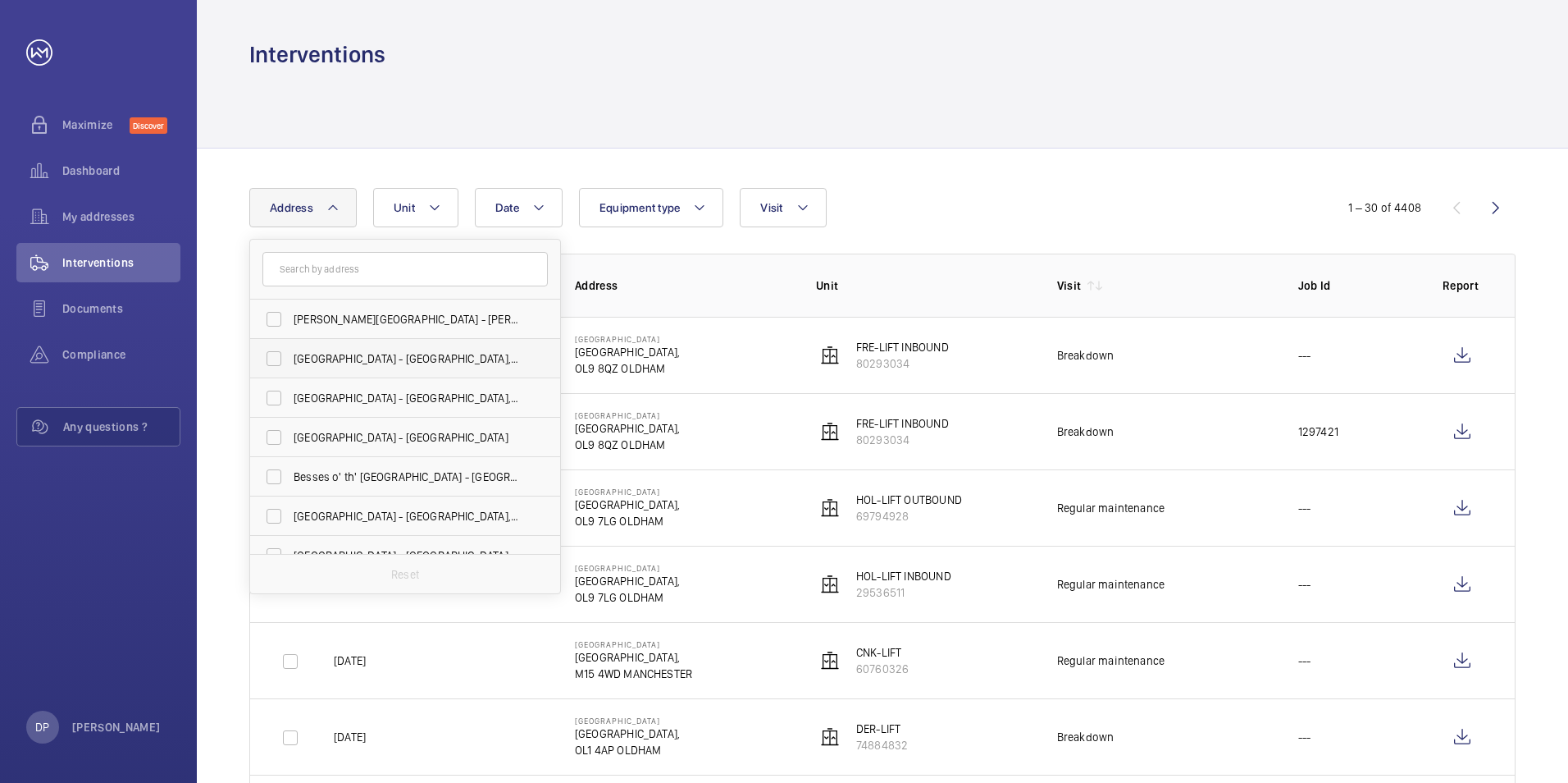
click at [355, 353] on span "[GEOGRAPHIC_DATA] - [GEOGRAPHIC_DATA],, [GEOGRAPHIC_DATA]" at bounding box center [406, 358] width 225 height 17
click at [290, 353] on input "[GEOGRAPHIC_DATA] - [GEOGRAPHIC_DATA],, [GEOGRAPHIC_DATA]" at bounding box center [274, 358] width 33 height 33
checkbox input "true"
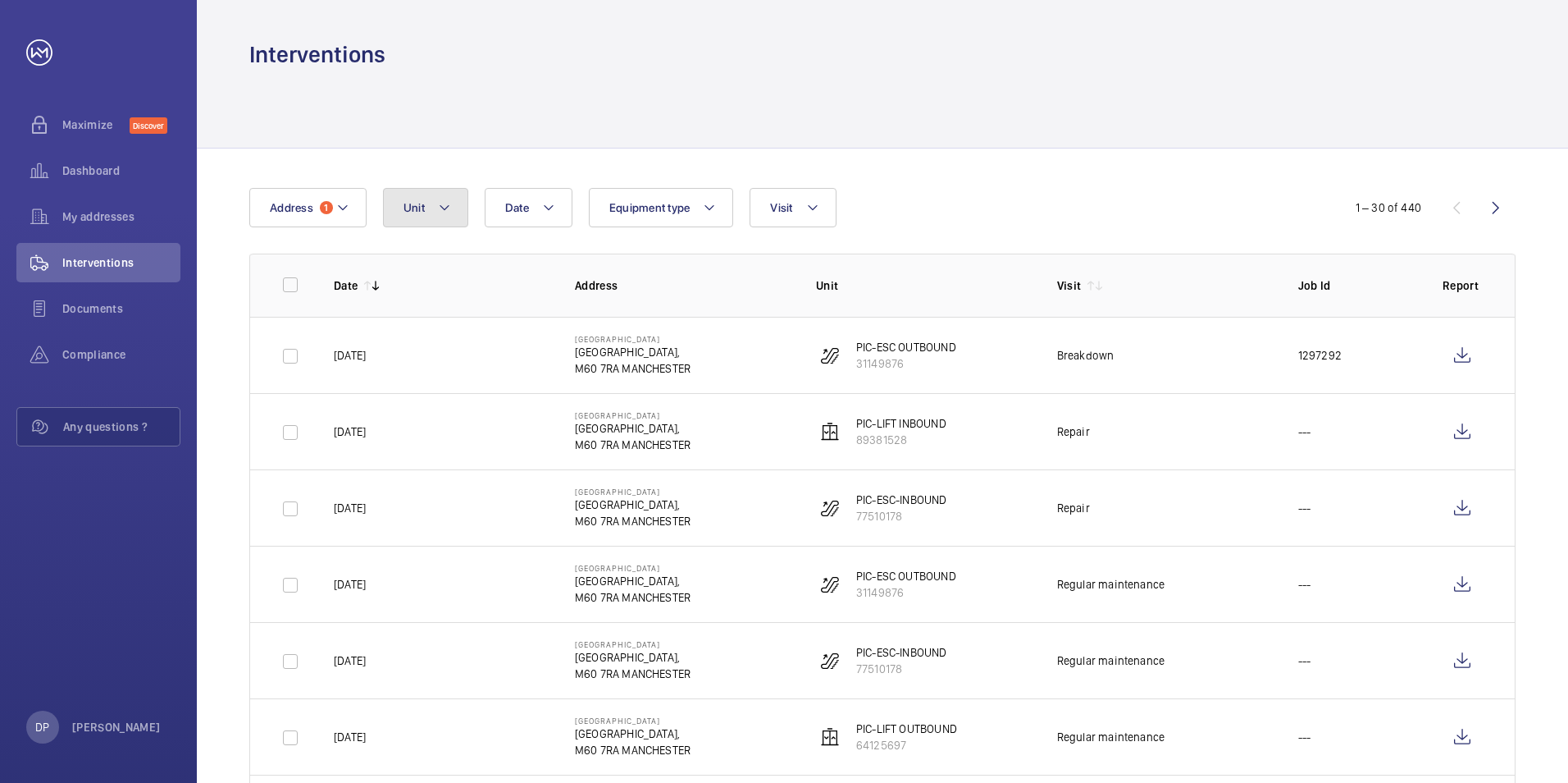
click at [424, 209] on button "Unit" at bounding box center [425, 208] width 86 height 39
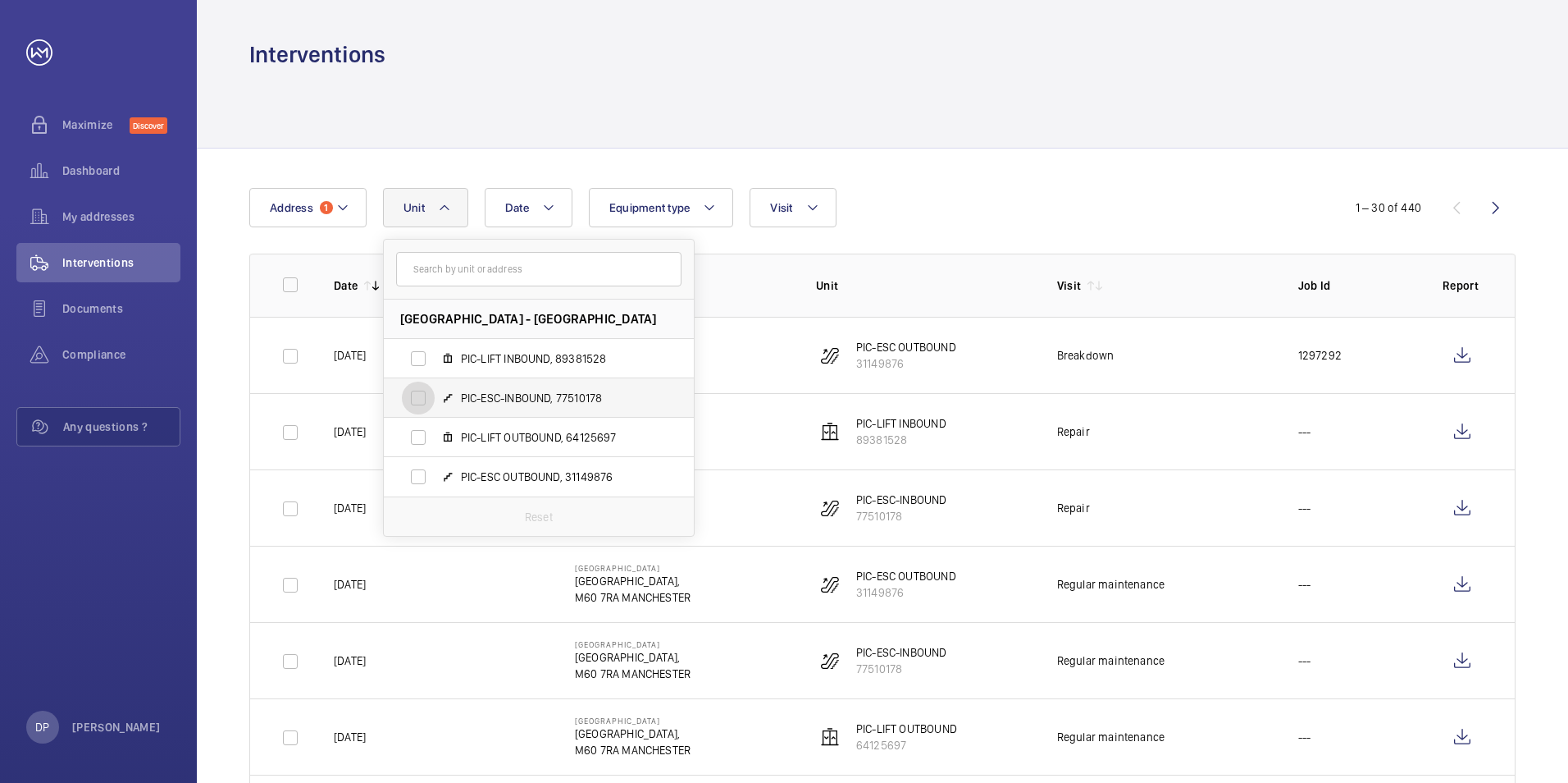
click at [419, 398] on input "PIC-ESC-INBOUND, 77510178" at bounding box center [418, 398] width 33 height 33
checkbox input "true"
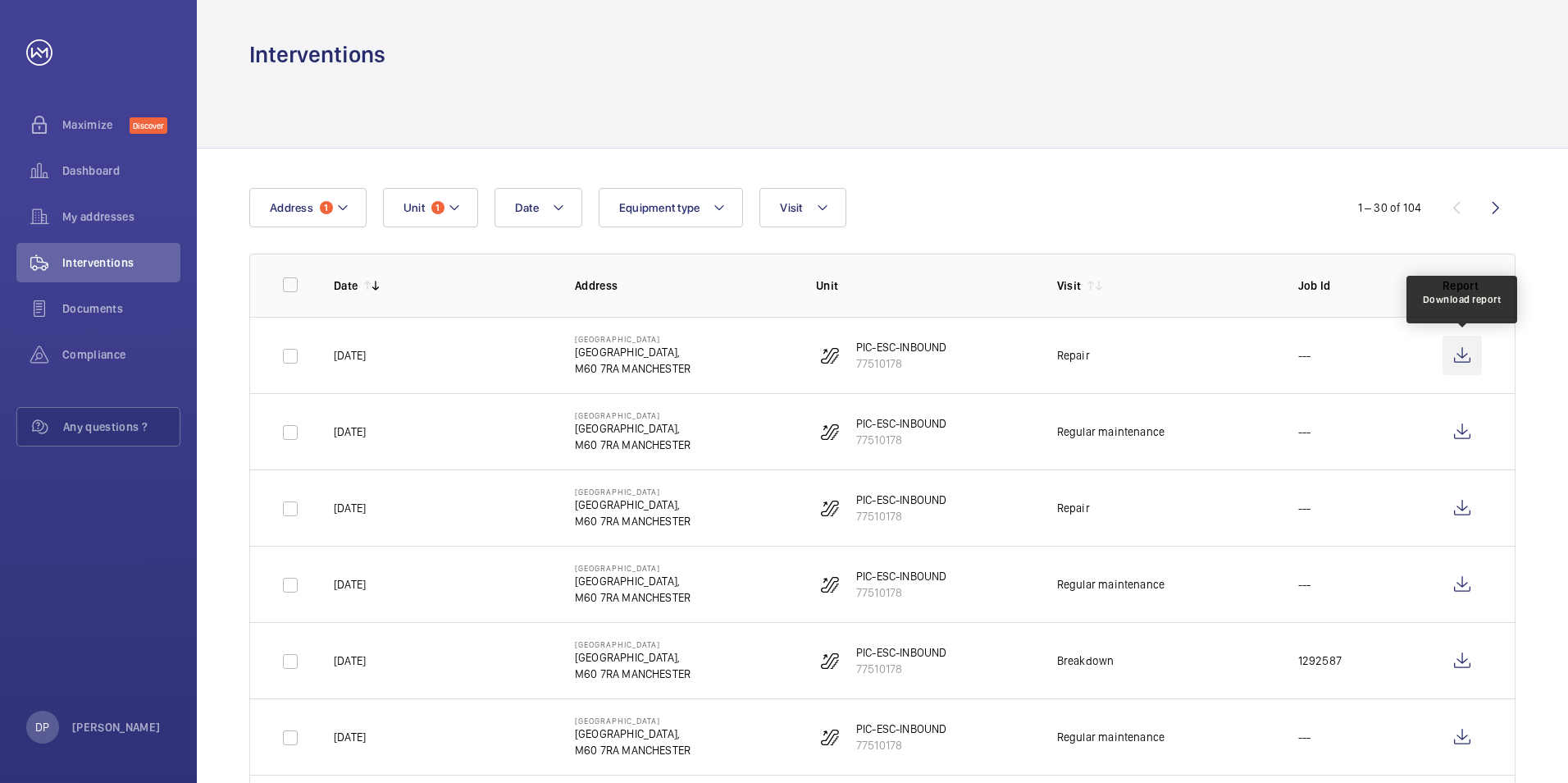
click at [1463, 358] on wm-front-icon-button at bounding box center [1462, 355] width 39 height 39
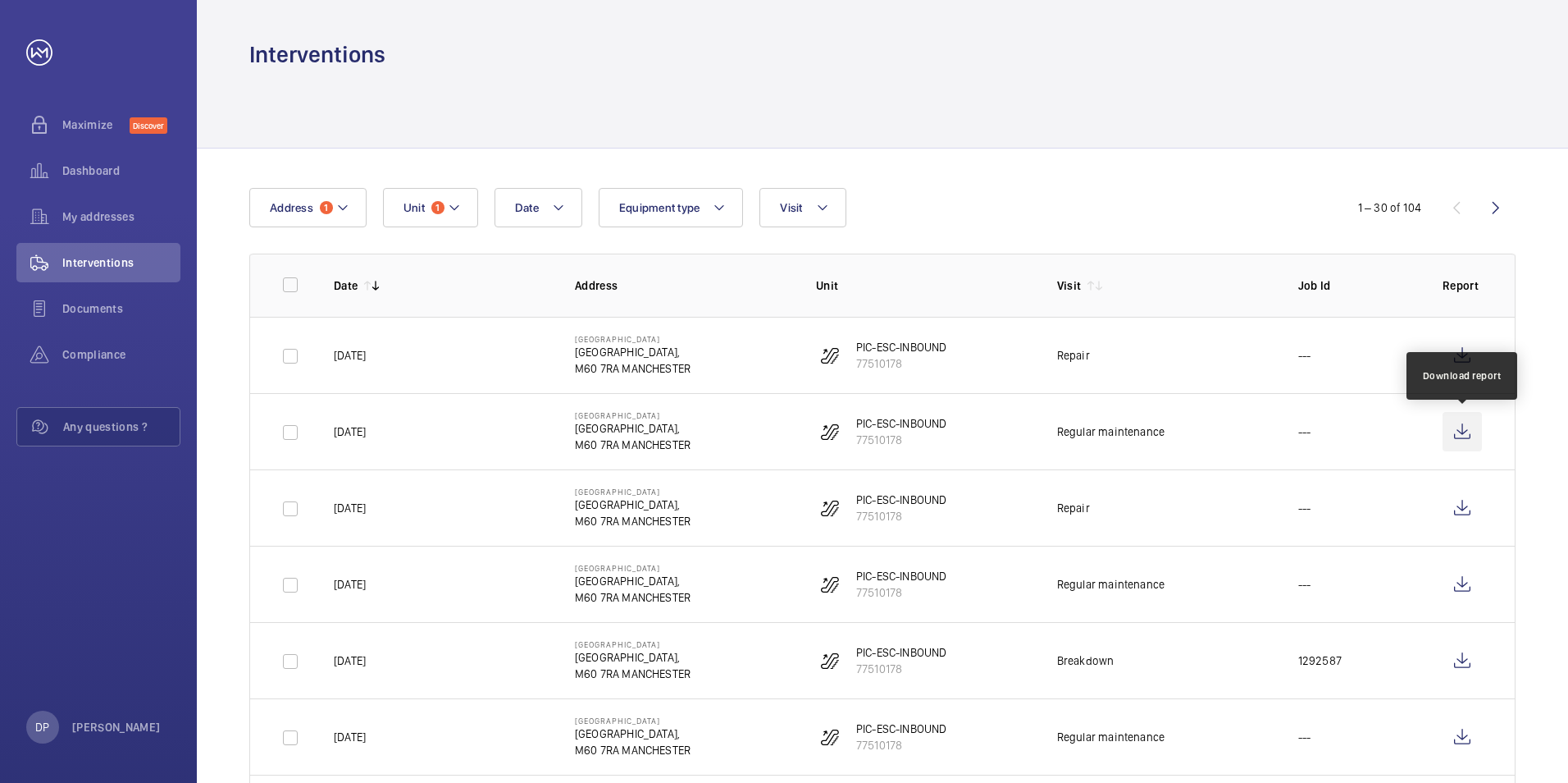
click at [1456, 428] on wm-front-icon-button at bounding box center [1462, 431] width 39 height 39
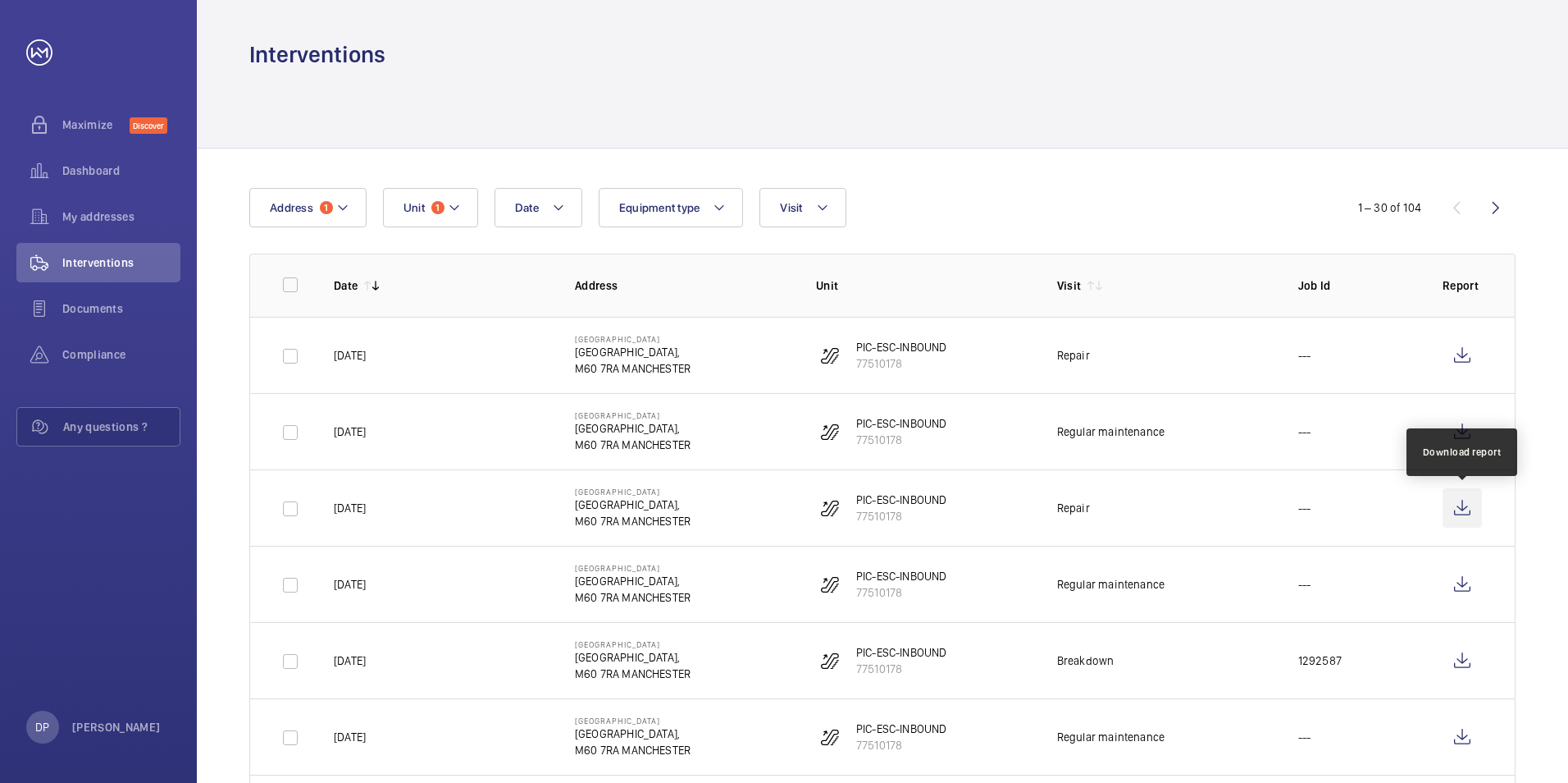
click at [1460, 507] on wm-front-icon-button at bounding box center [1462, 507] width 39 height 39
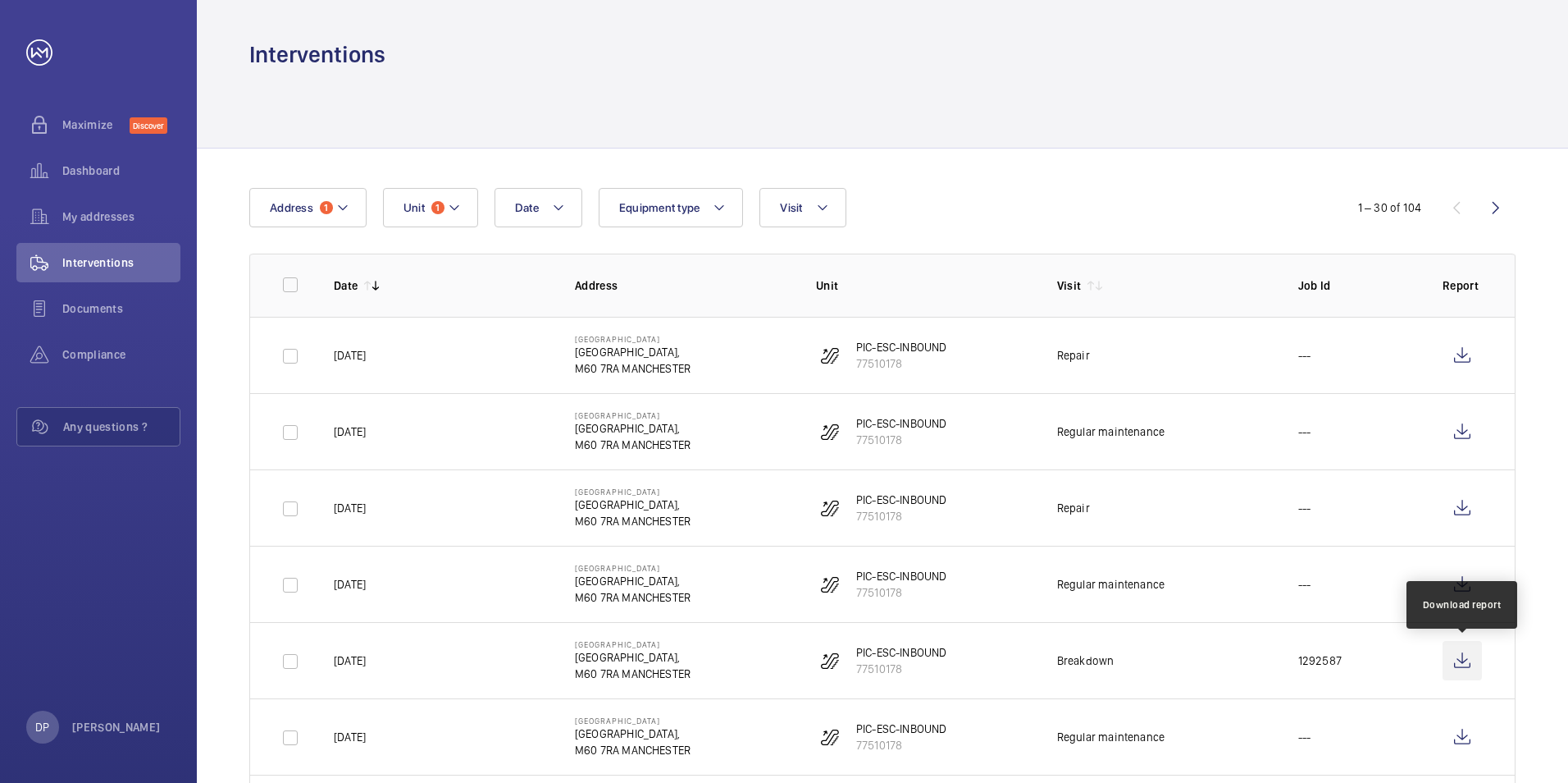
click at [1464, 662] on wm-front-icon-button at bounding box center [1462, 660] width 39 height 39
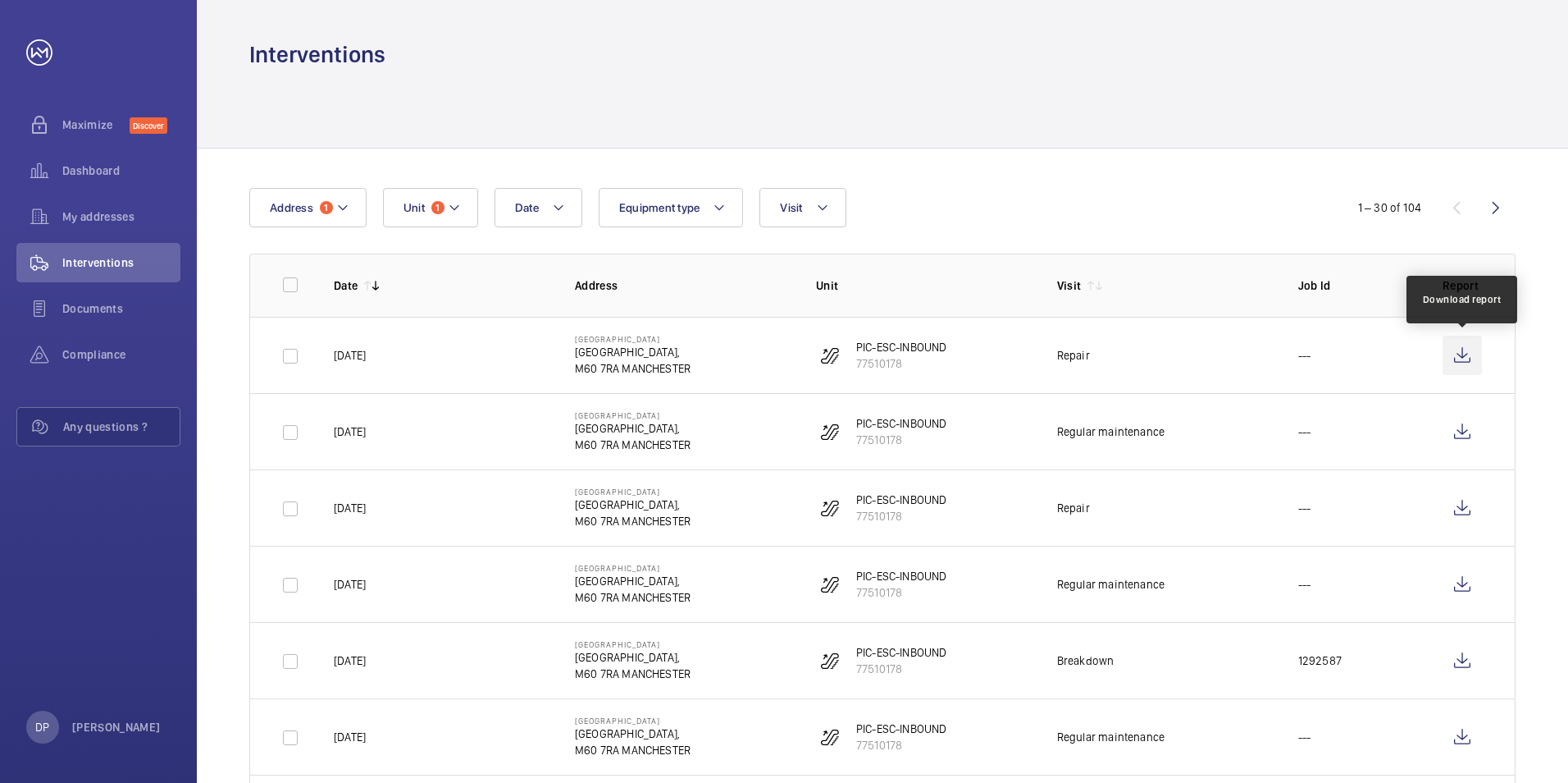
click at [1460, 348] on wm-front-icon-button at bounding box center [1462, 355] width 39 height 39
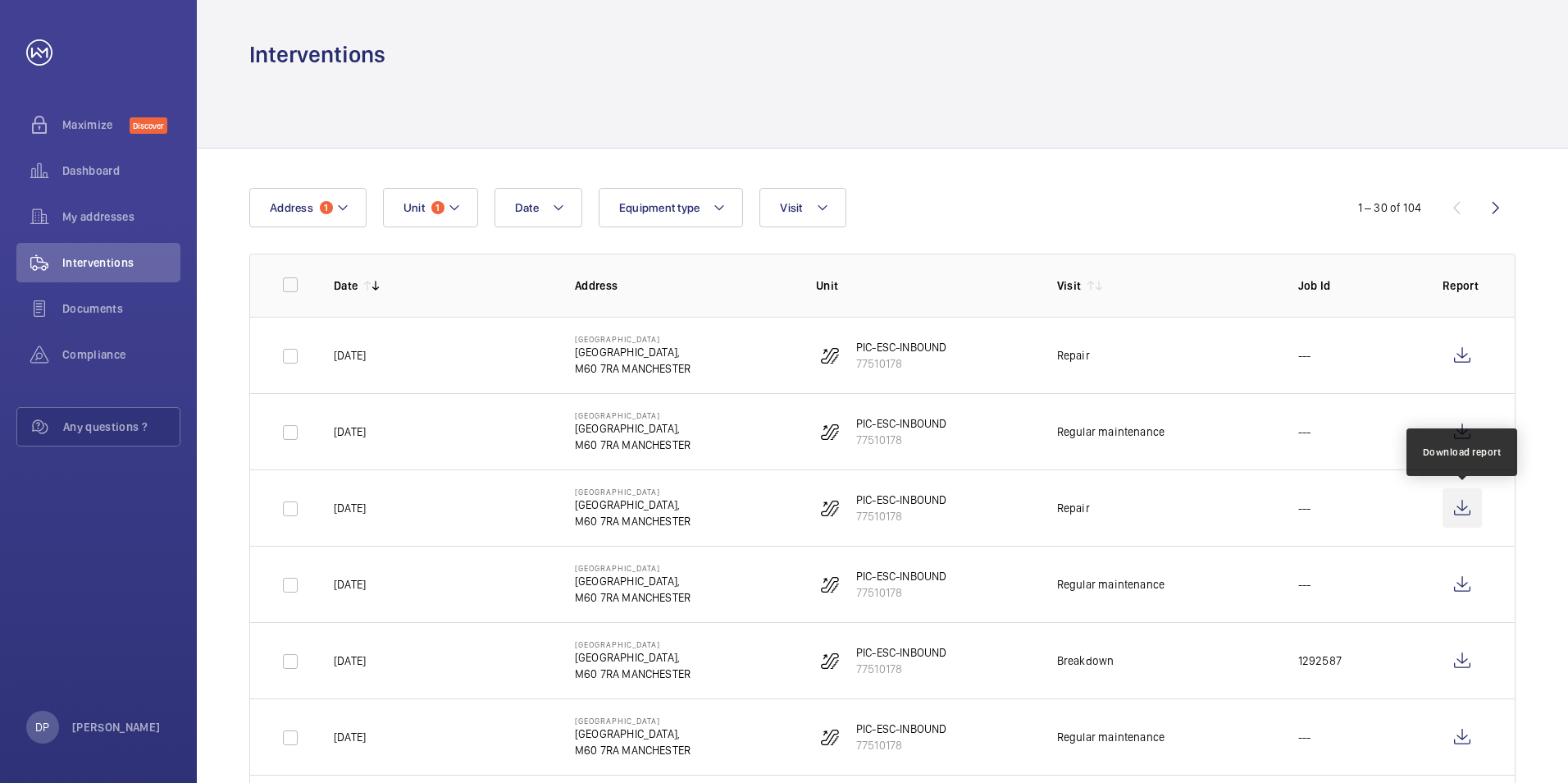
click at [1458, 509] on wm-front-icon-button at bounding box center [1462, 507] width 39 height 39
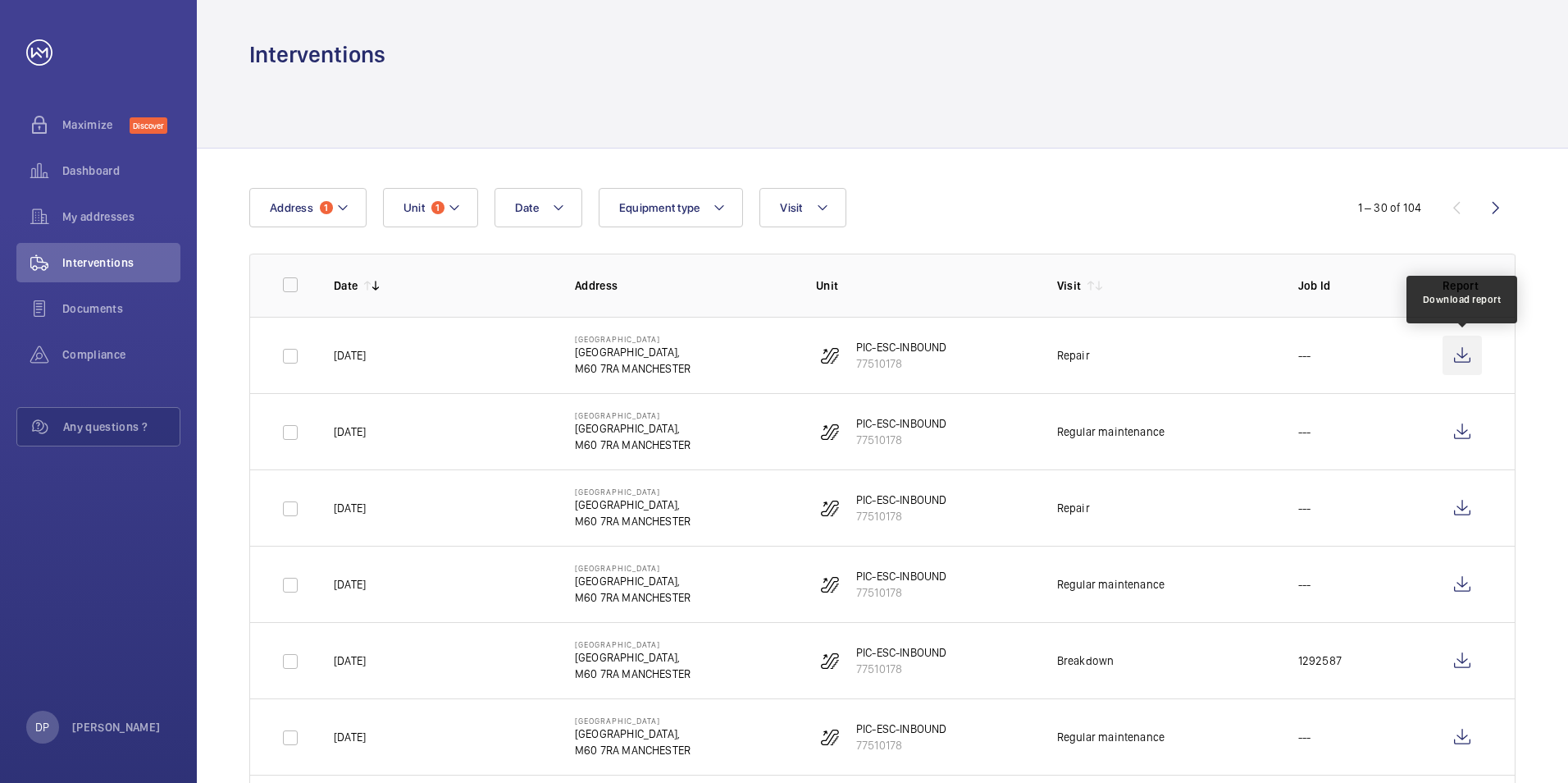
click at [1459, 349] on wm-front-icon-button at bounding box center [1462, 355] width 39 height 39
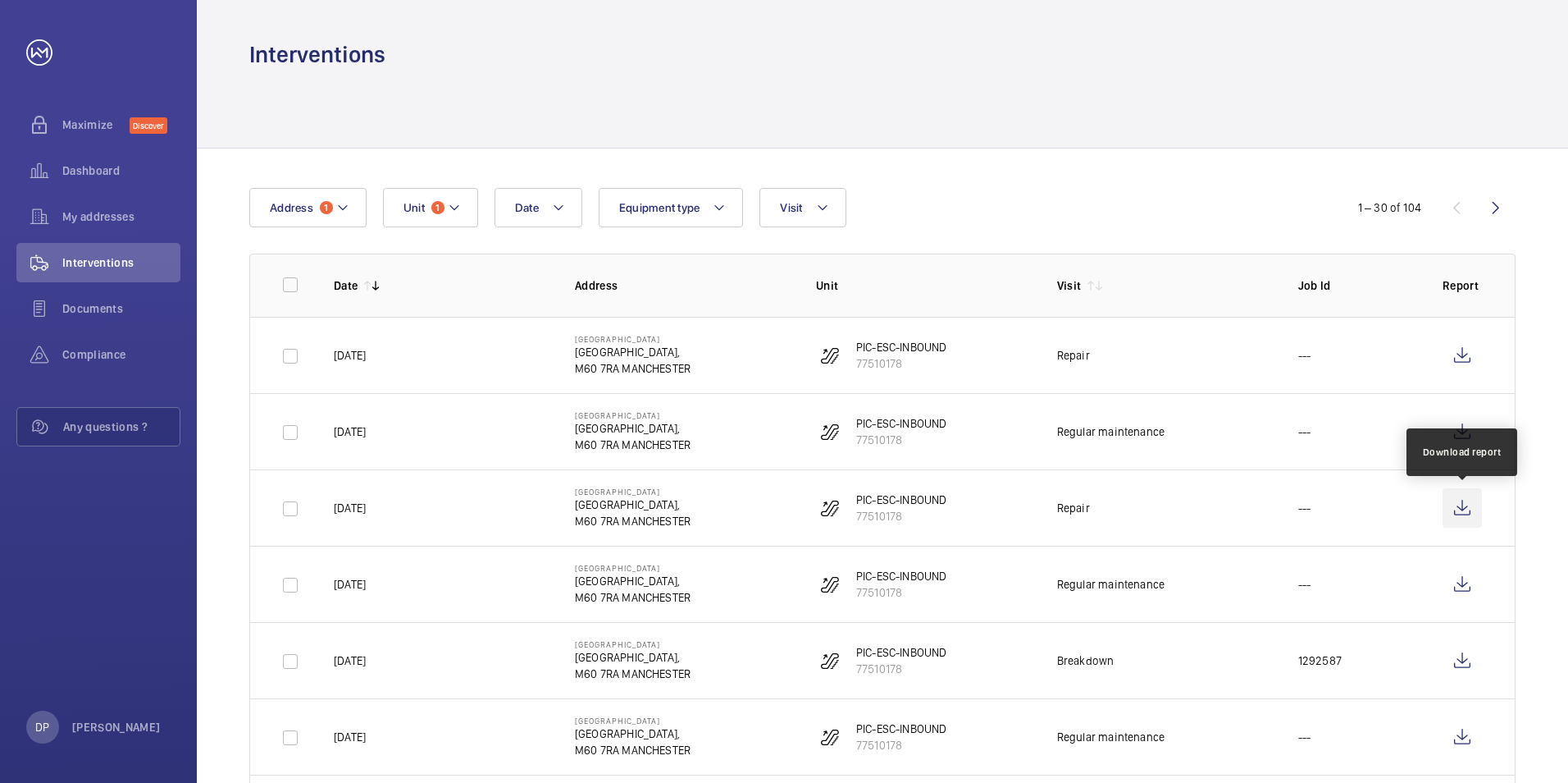
click at [1469, 508] on wm-front-icon-button at bounding box center [1462, 507] width 39 height 39
